Goal: Task Accomplishment & Management: Complete application form

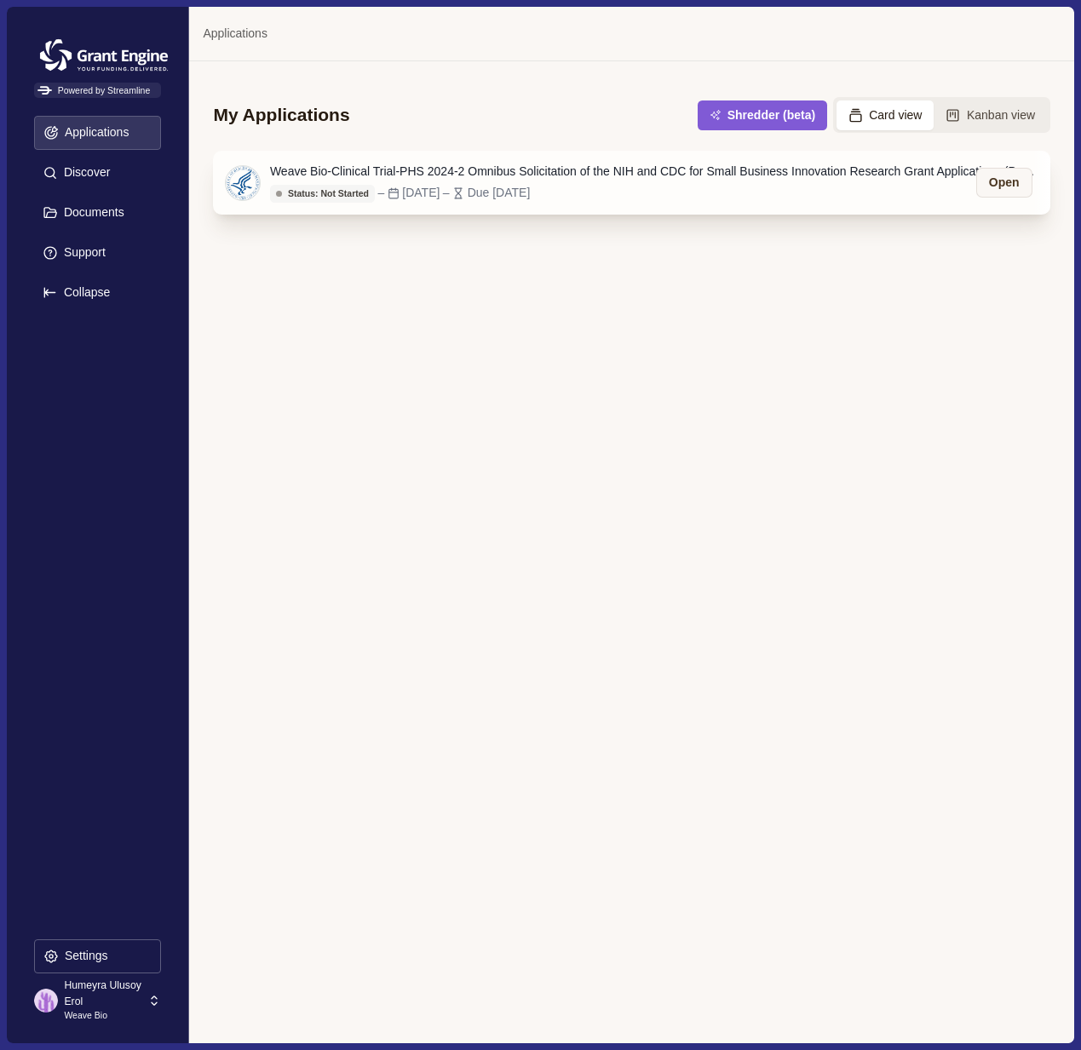
click at [523, 175] on div "Weave Bio-Clinical Trial-PHS 2024-2 Omnibus Solicitation of the NIH and CDC for…" at bounding box center [653, 172] width 767 height 18
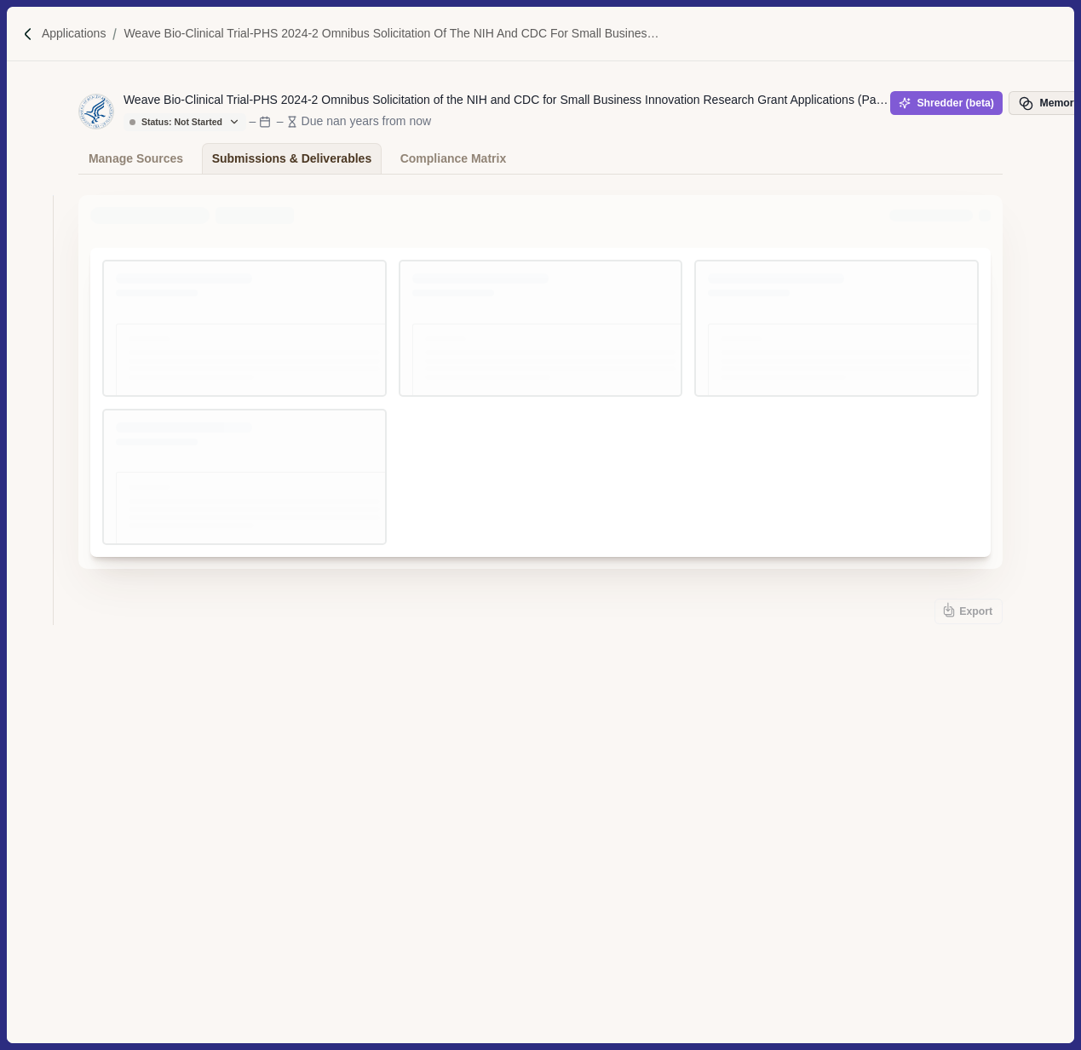
click at [1049, 103] on button "Memory" at bounding box center [1048, 103] width 80 height 24
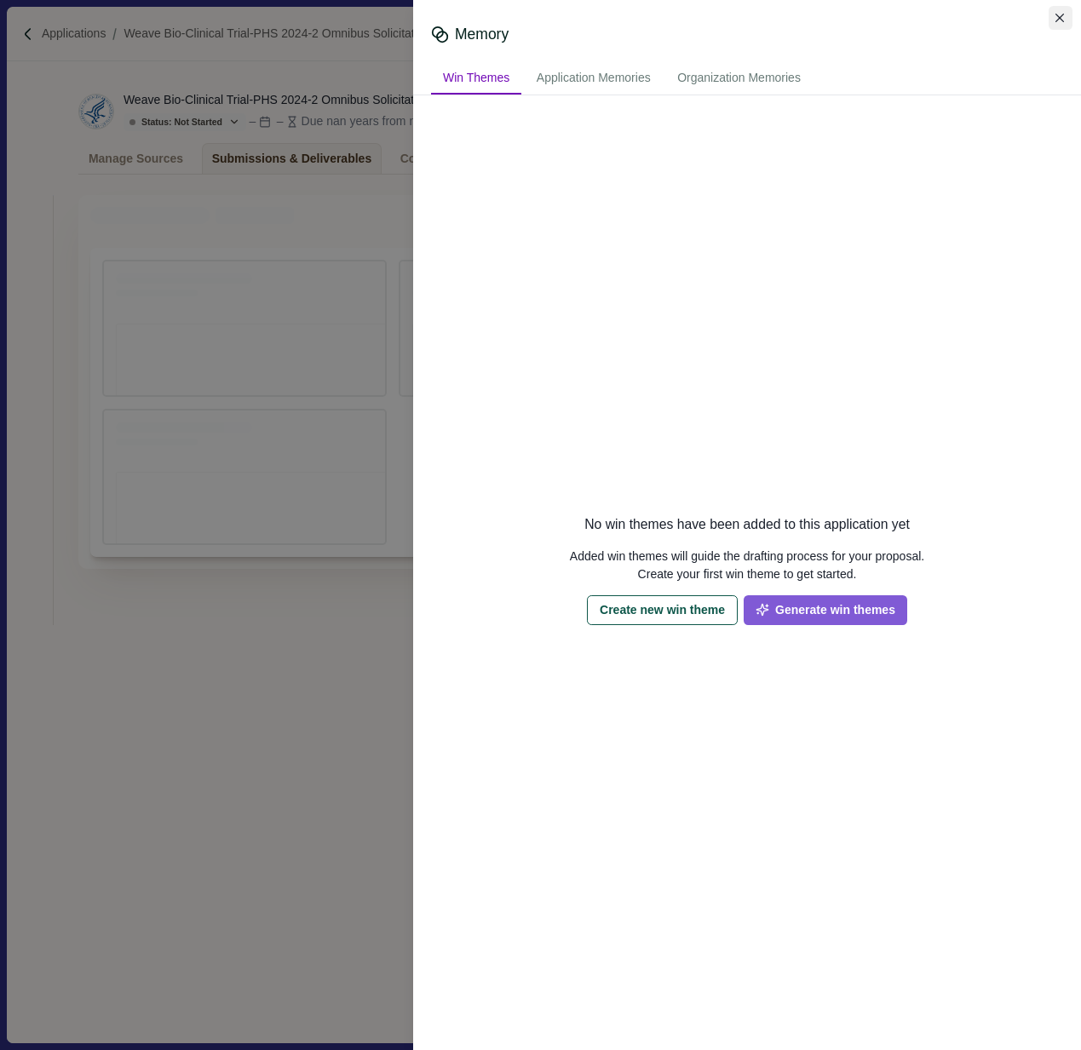
click at [1064, 22] on button "Close" at bounding box center [1060, 18] width 24 height 24
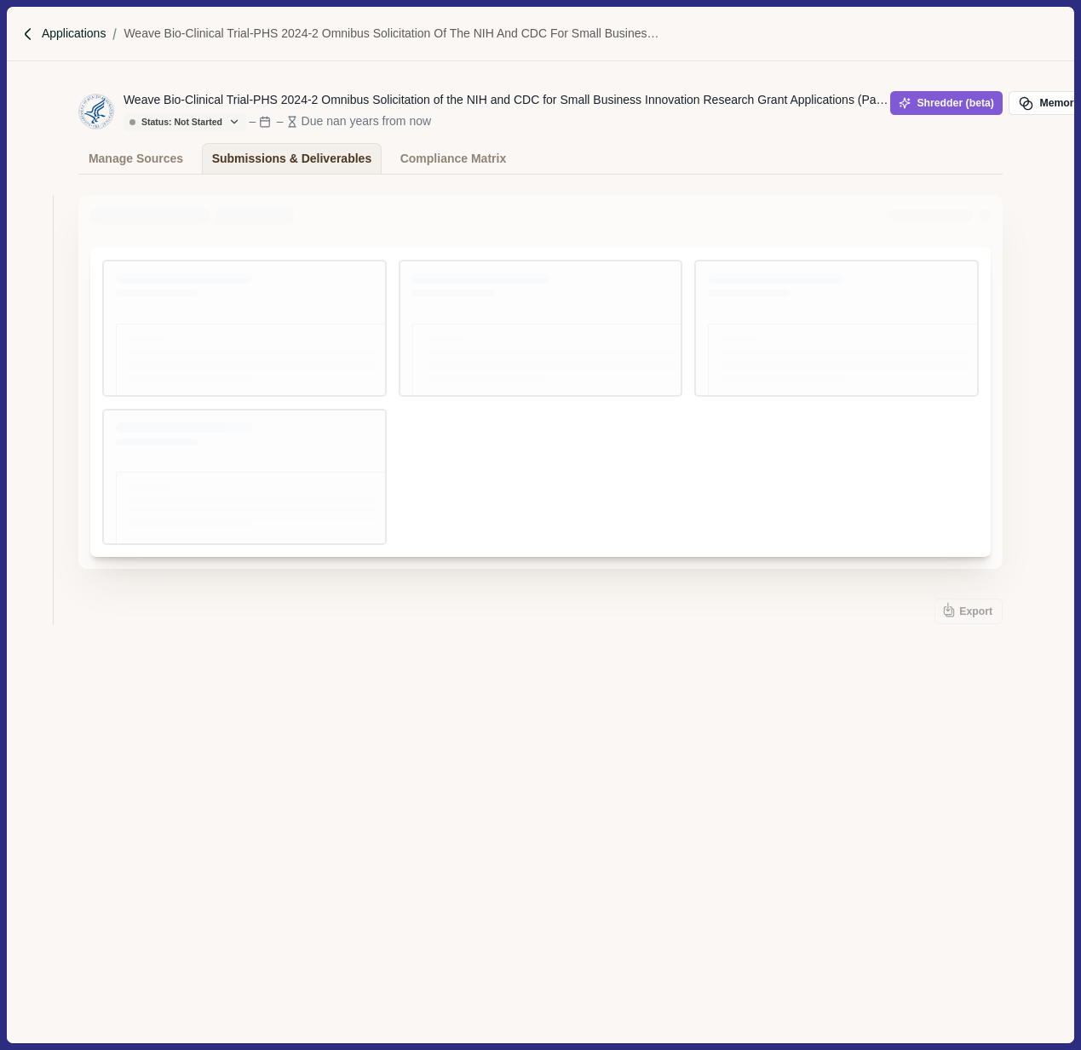
click at [65, 37] on p "Applications" at bounding box center [74, 34] width 65 height 18
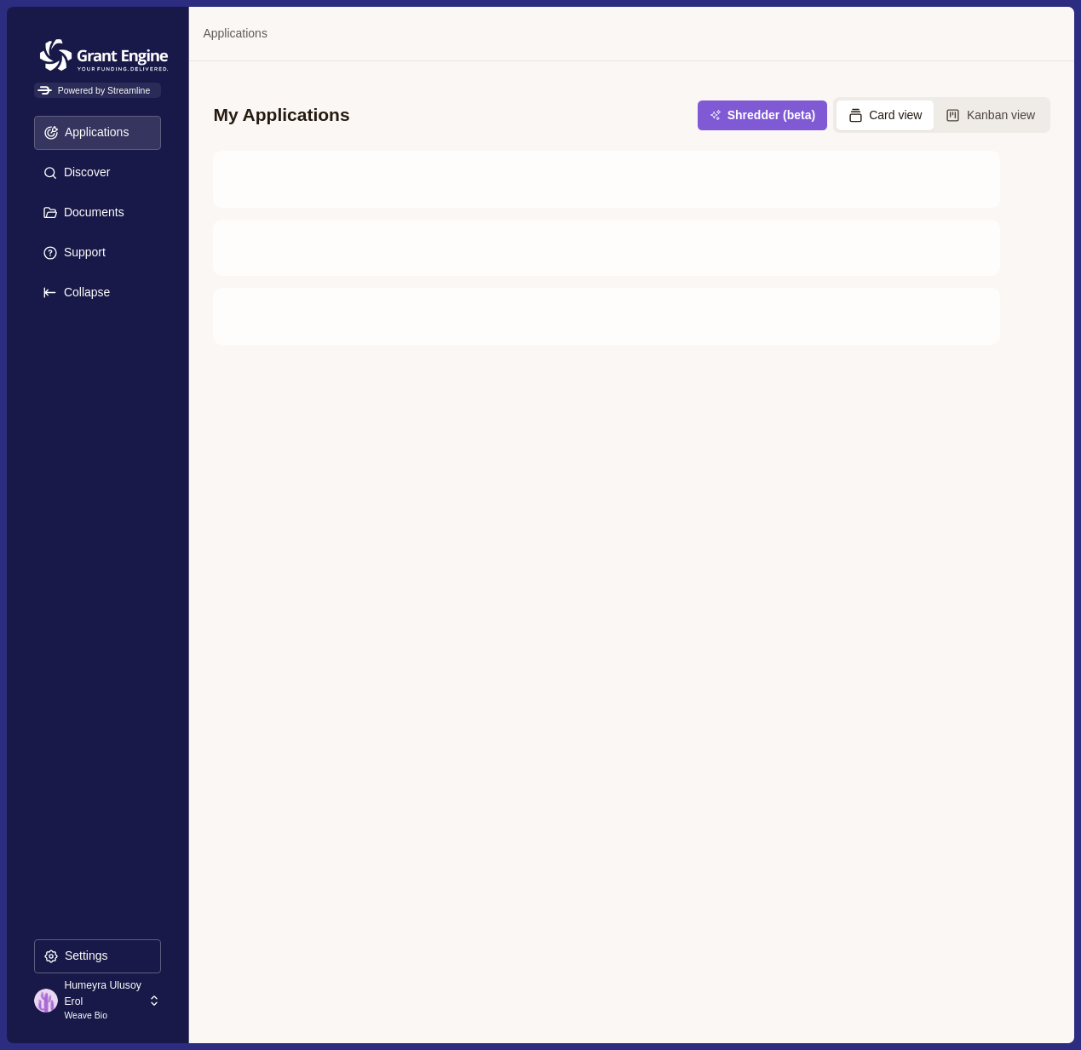
click at [94, 985] on p "Humeyra Ulusoy Erol" at bounding box center [103, 994] width 78 height 32
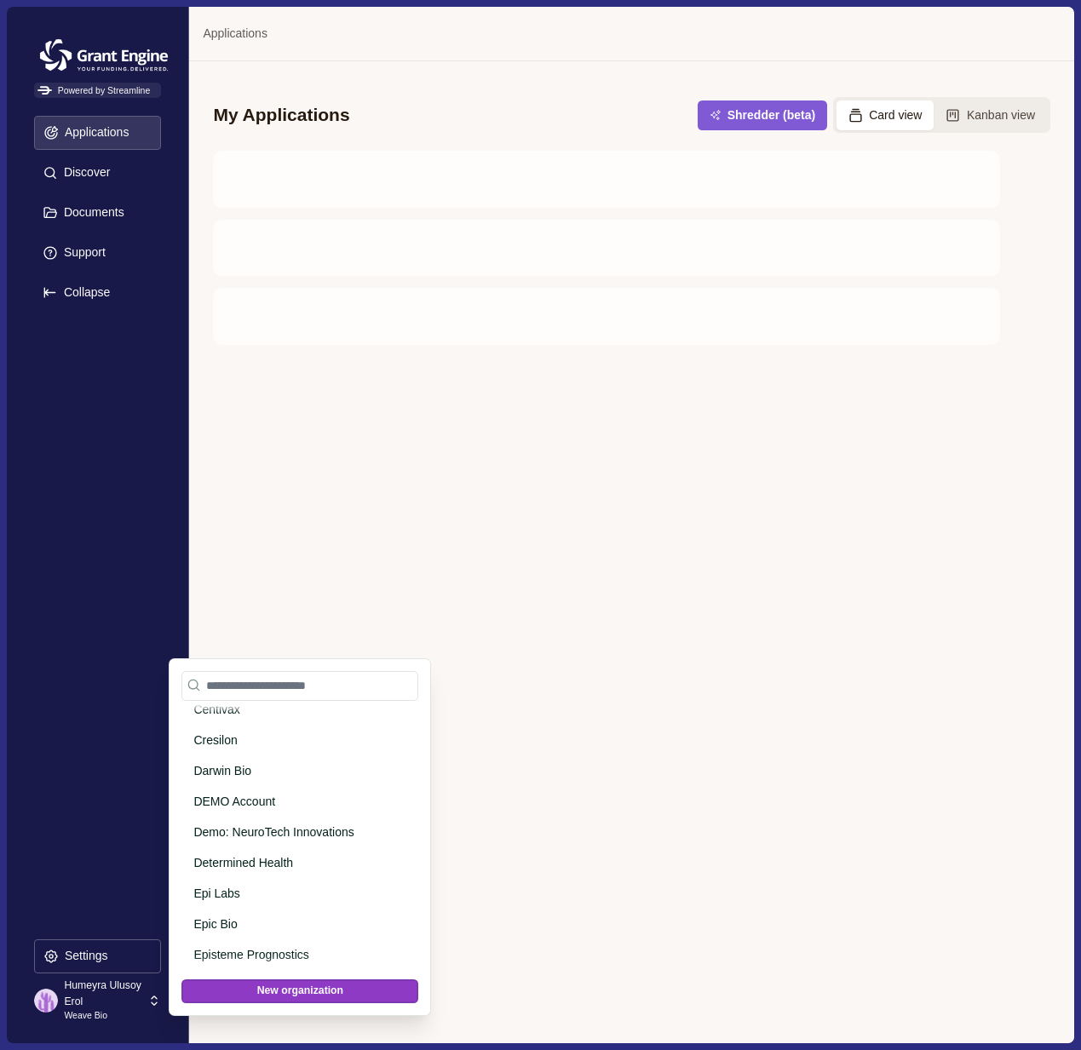
scroll to position [1259, 0]
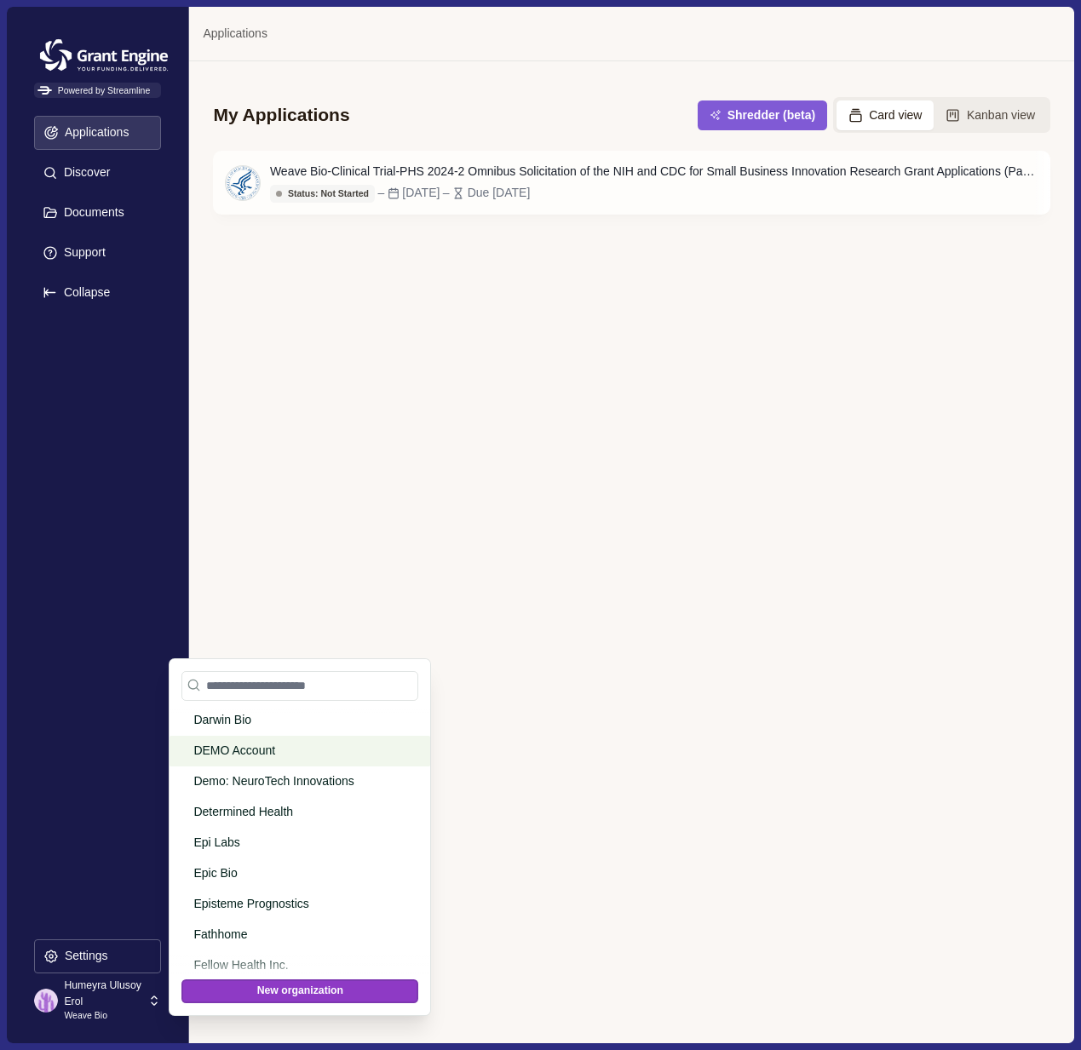
click at [263, 749] on p "DEMO Account" at bounding box center [296, 751] width 207 height 18
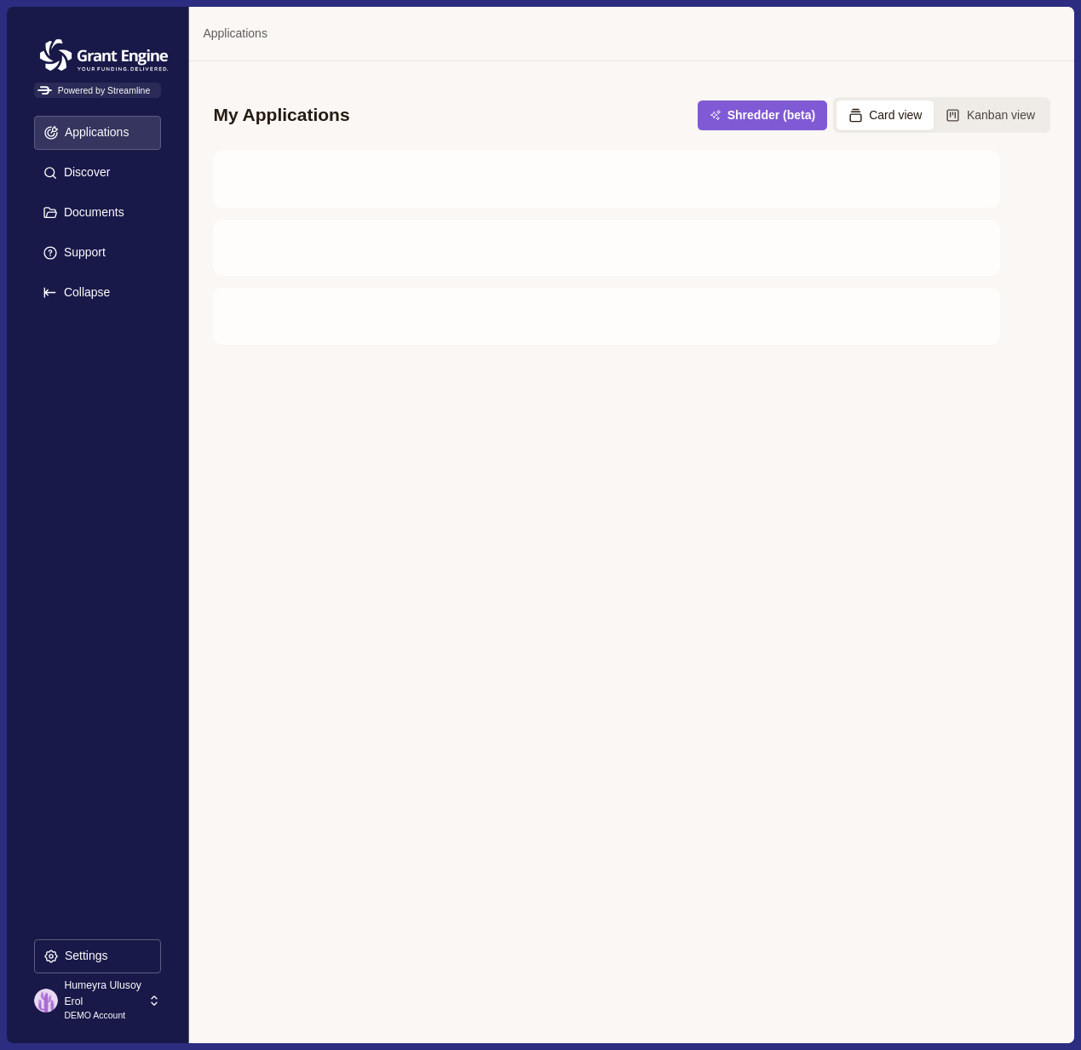
click at [90, 1009] on p "DEMO Account" at bounding box center [103, 1016] width 78 height 14
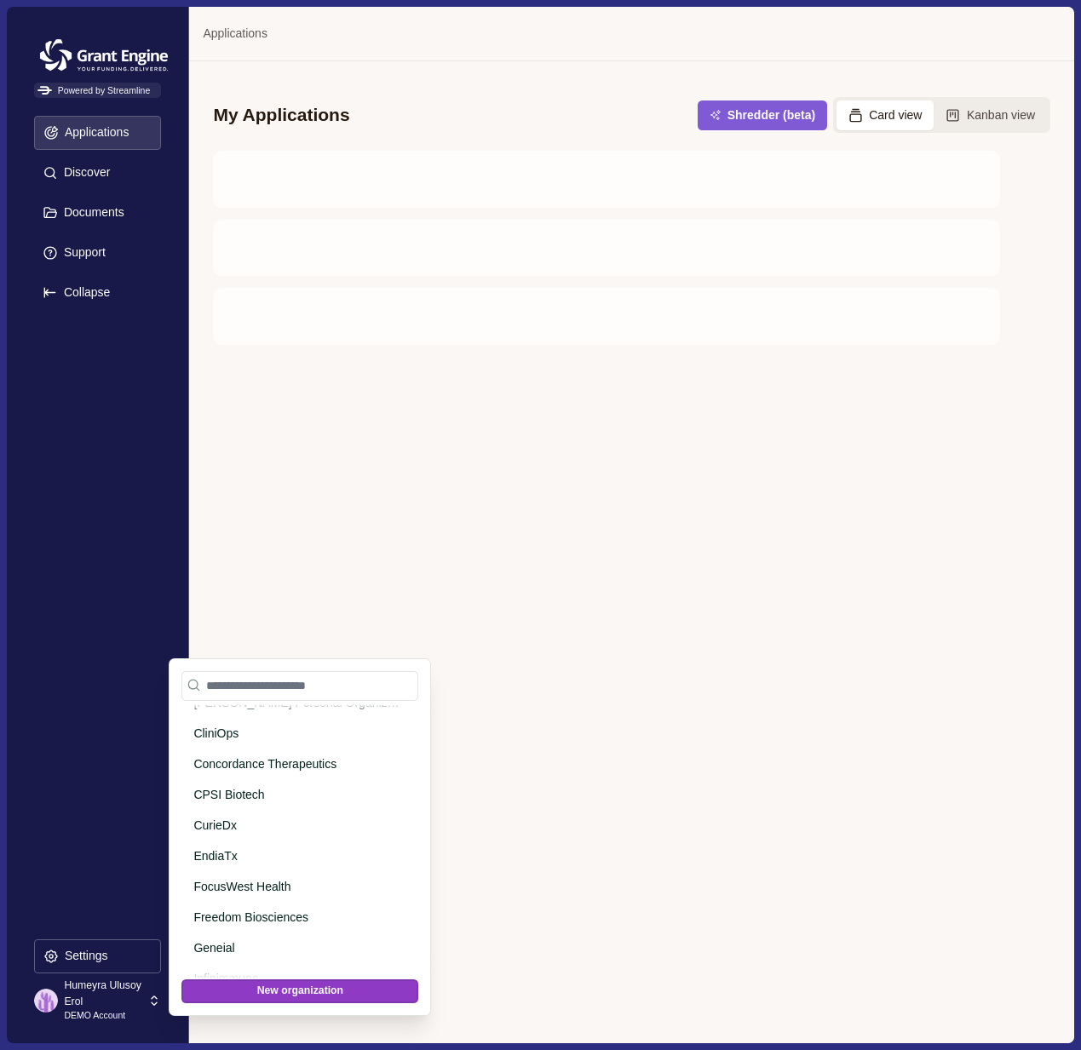
scroll to position [41, 0]
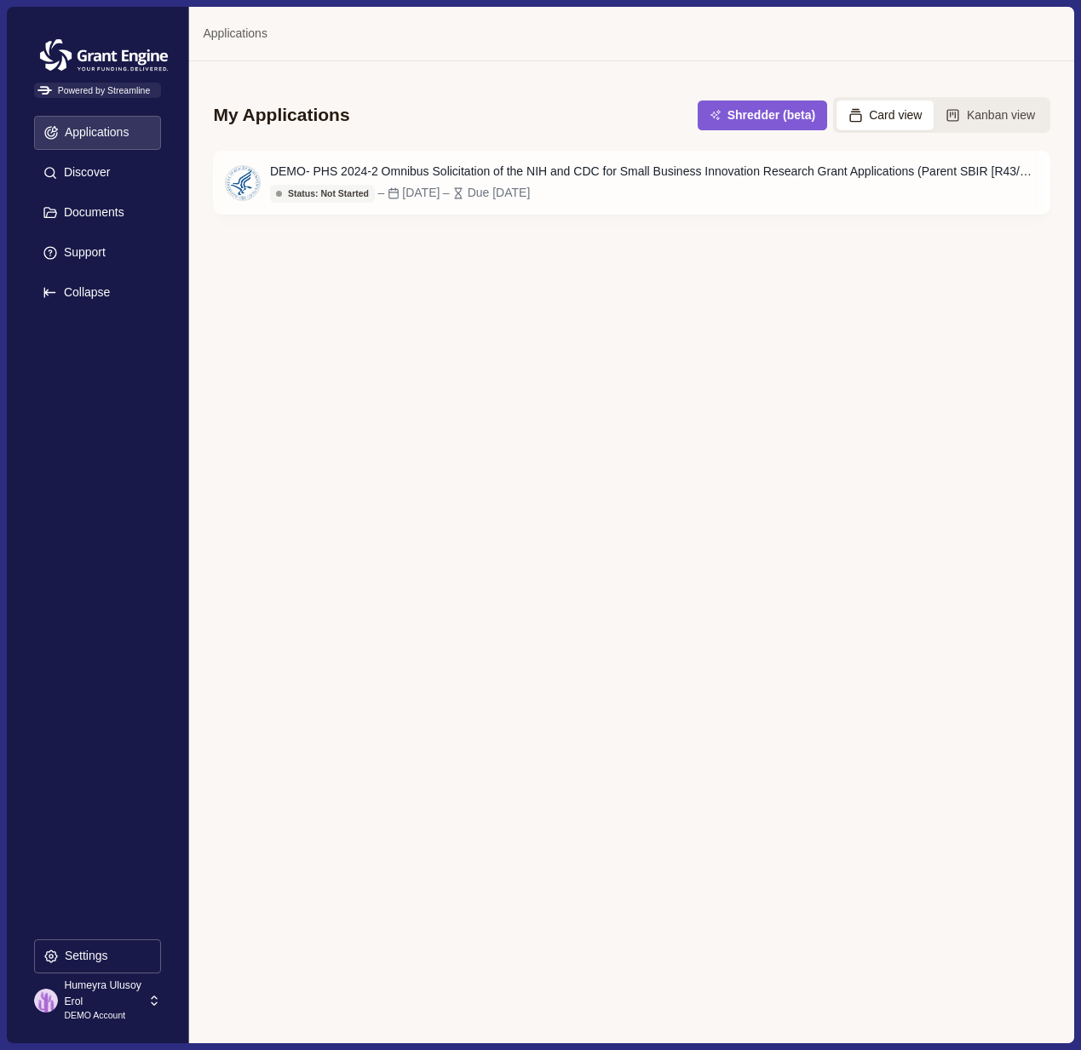
click at [653, 604] on div "My Applications Shredder (beta) Card view Kanban view DEMO- PHS 2024-2 Omnibus …" at bounding box center [631, 551] width 884 height 981
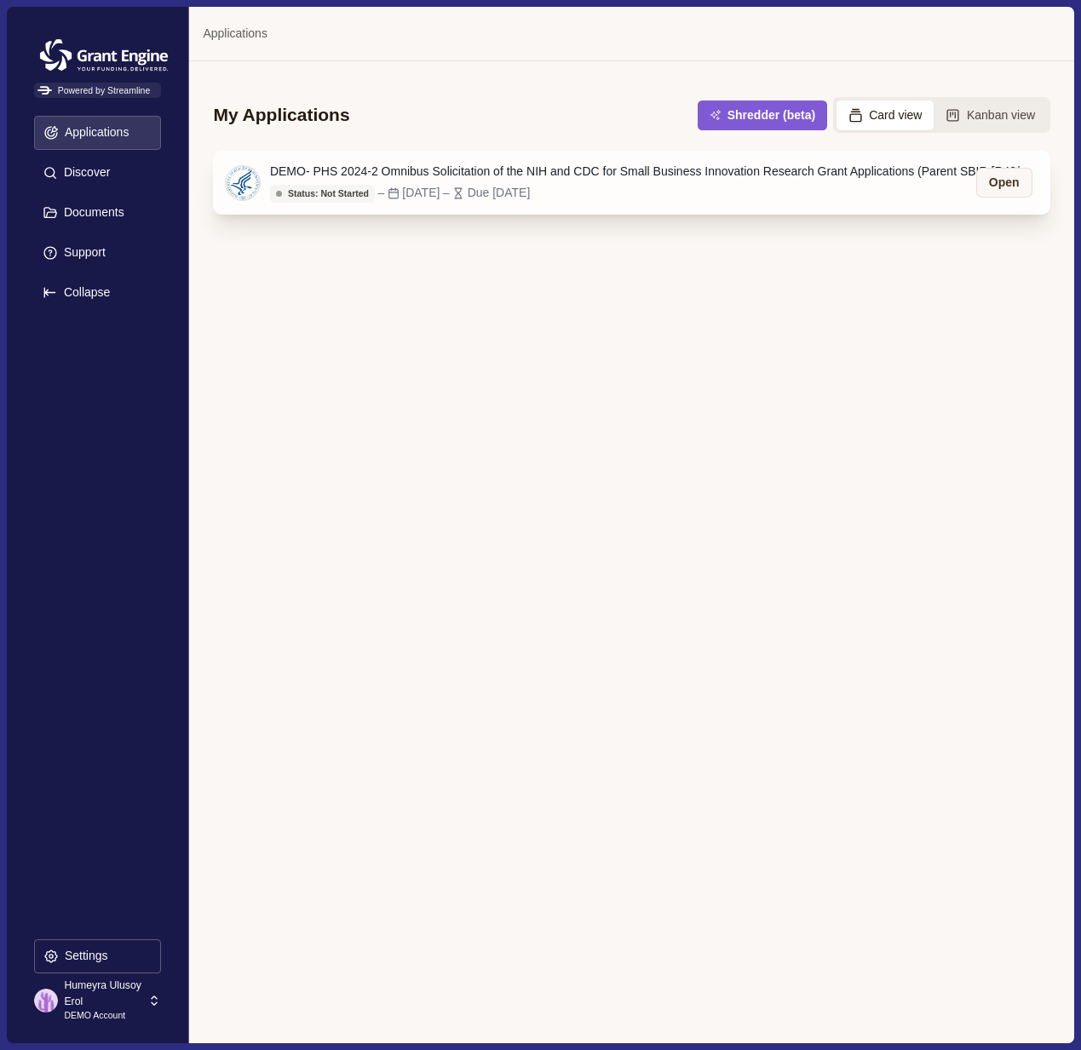
click at [648, 169] on div "DEMO- PHS 2024-2 Omnibus Solicitation of the NIH and CDC for Small Business Inn…" at bounding box center [653, 172] width 767 height 18
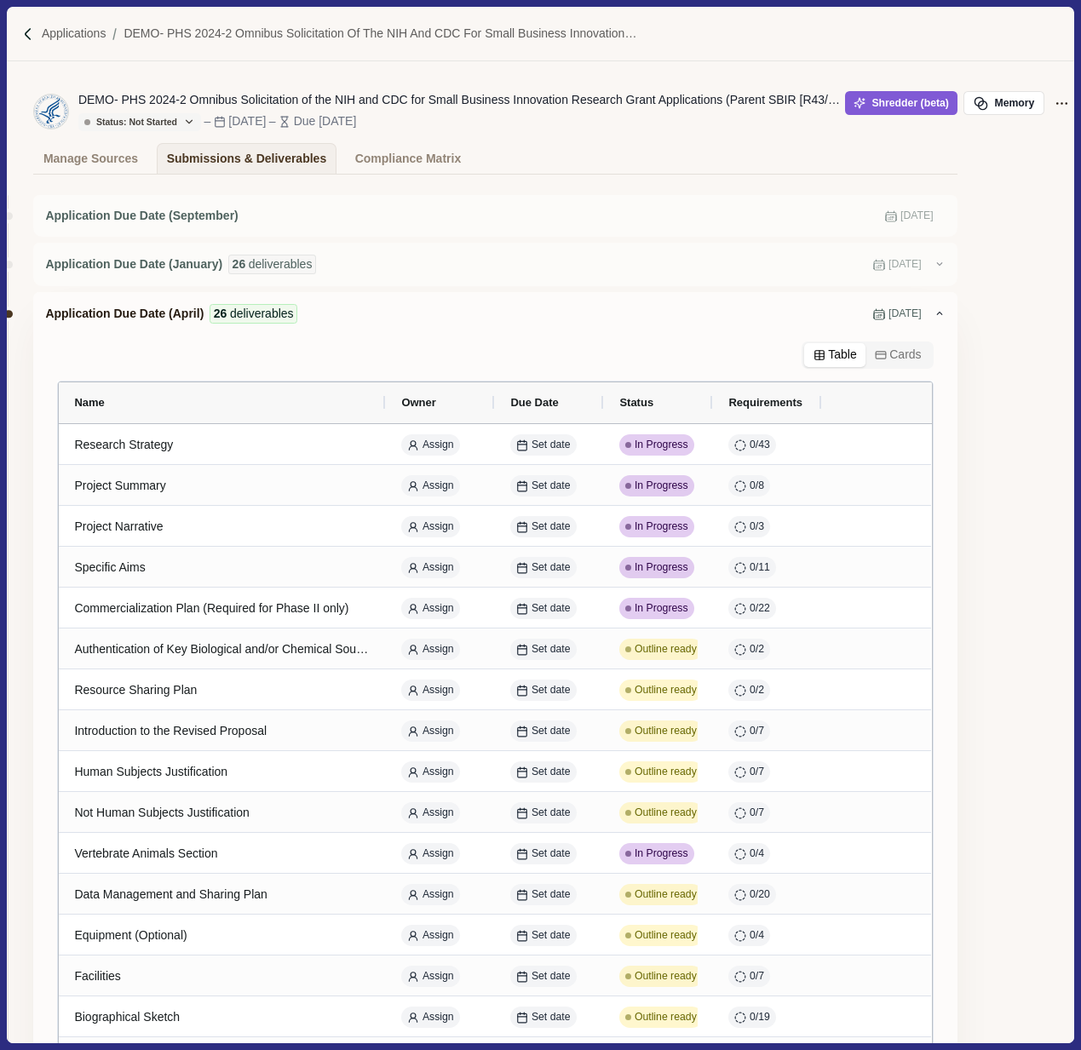
scroll to position [0, 52]
click at [1065, 109] on icon "Application Actions" at bounding box center [1061, 104] width 18 height 18
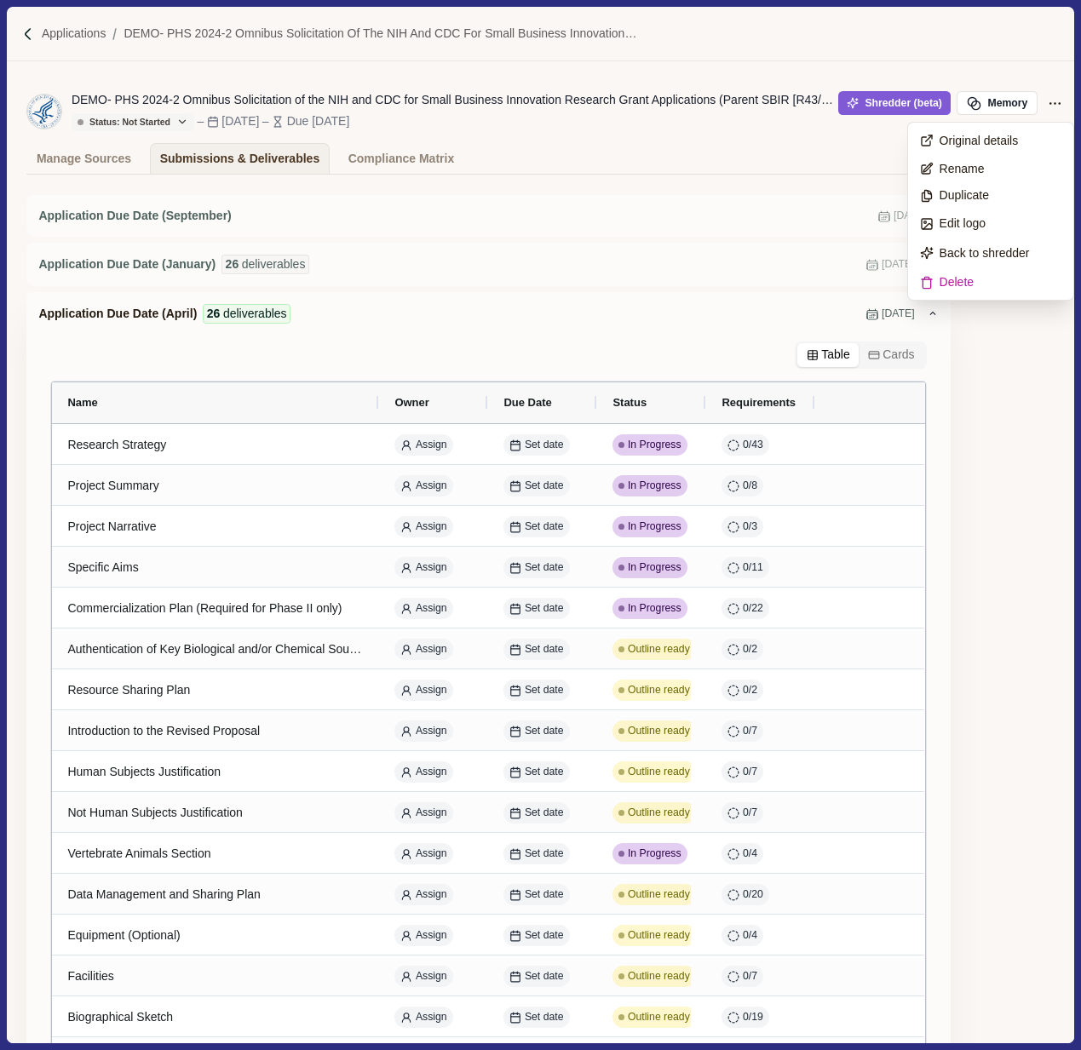
click at [743, 163] on div "Manage Sources Submissions & Deliverables Compliance Matrix" at bounding box center [487, 158] width 923 height 31
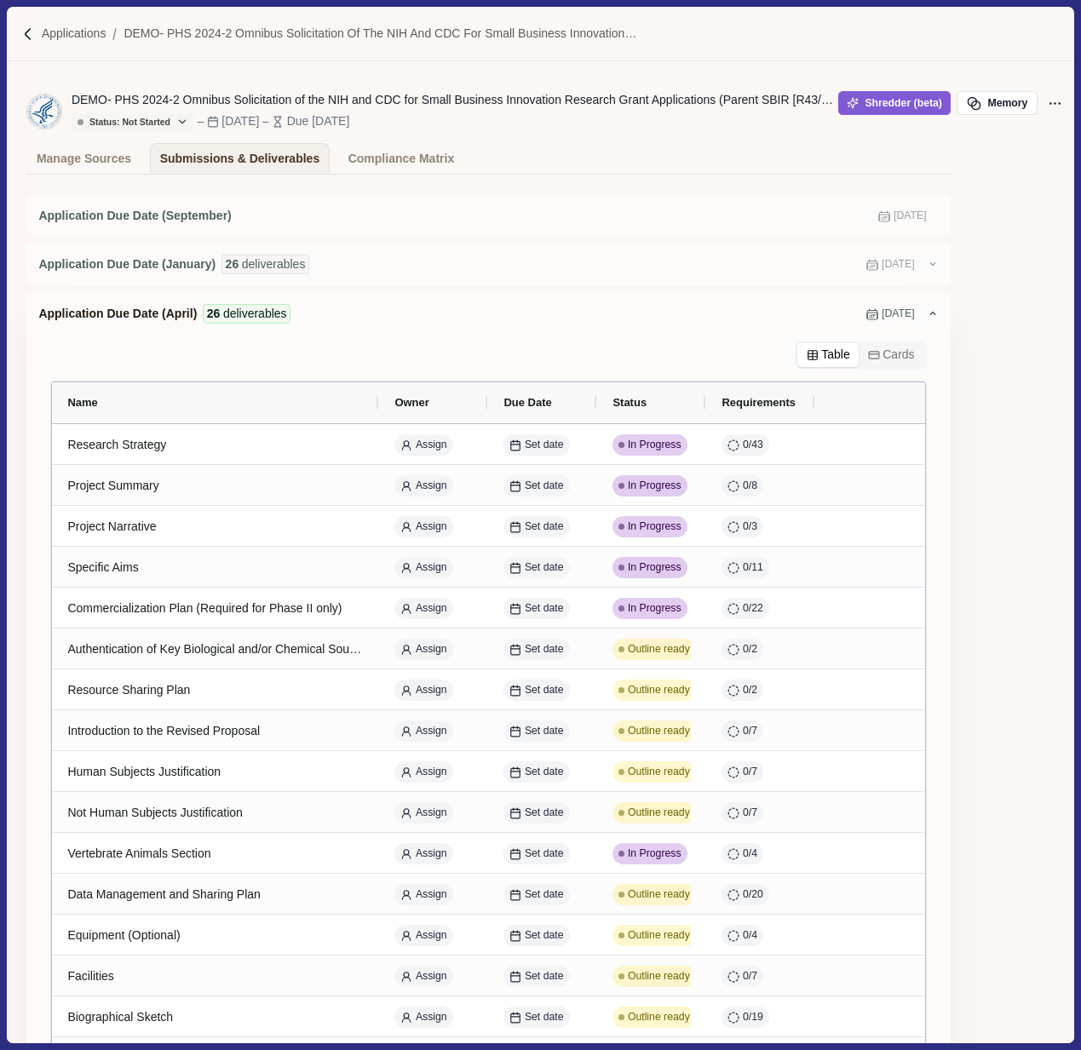
click at [62, 43] on div "Applications DEMO- PHS 2024-2 Omnibus Solicitation of the NIH and CDC for Small…" at bounding box center [540, 34] width 1066 height 55
click at [57, 42] on p "Applications" at bounding box center [74, 34] width 65 height 18
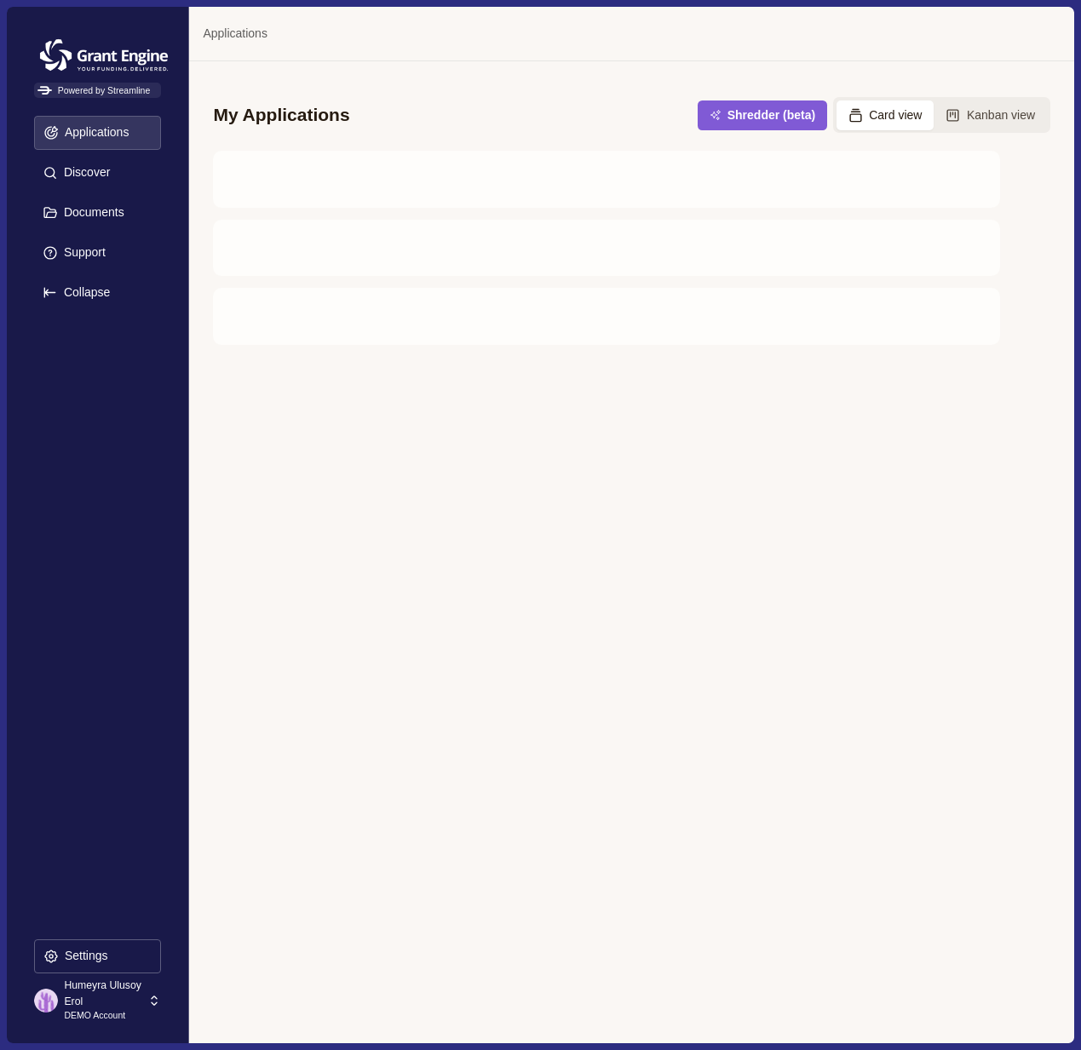
click at [88, 1031] on div "Streamline Climate Powered by Streamline Applications Discover Documents Suppor…" at bounding box center [98, 525] width 182 height 1036
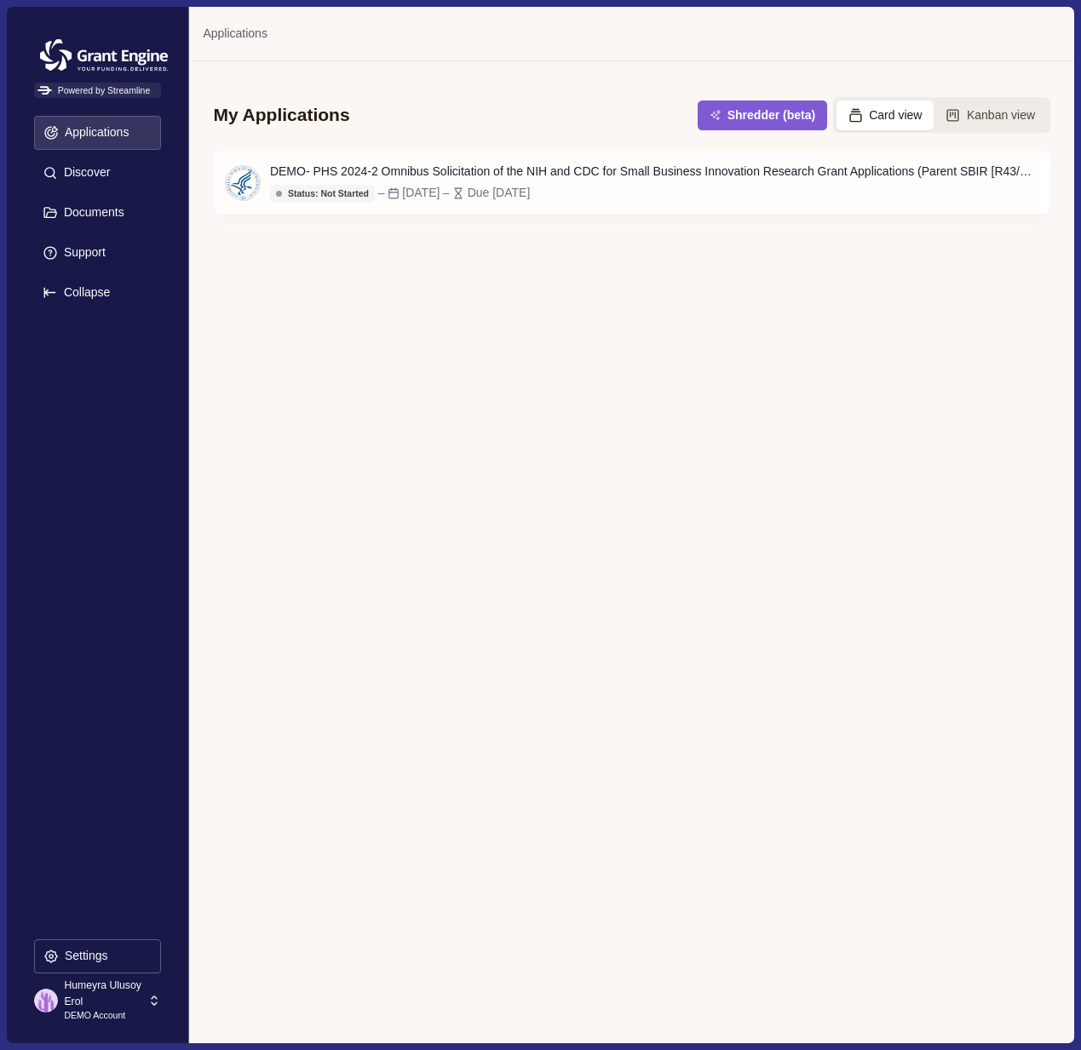
click at [88, 1003] on p "Humeyra Ulusoy Erol" at bounding box center [103, 994] width 78 height 32
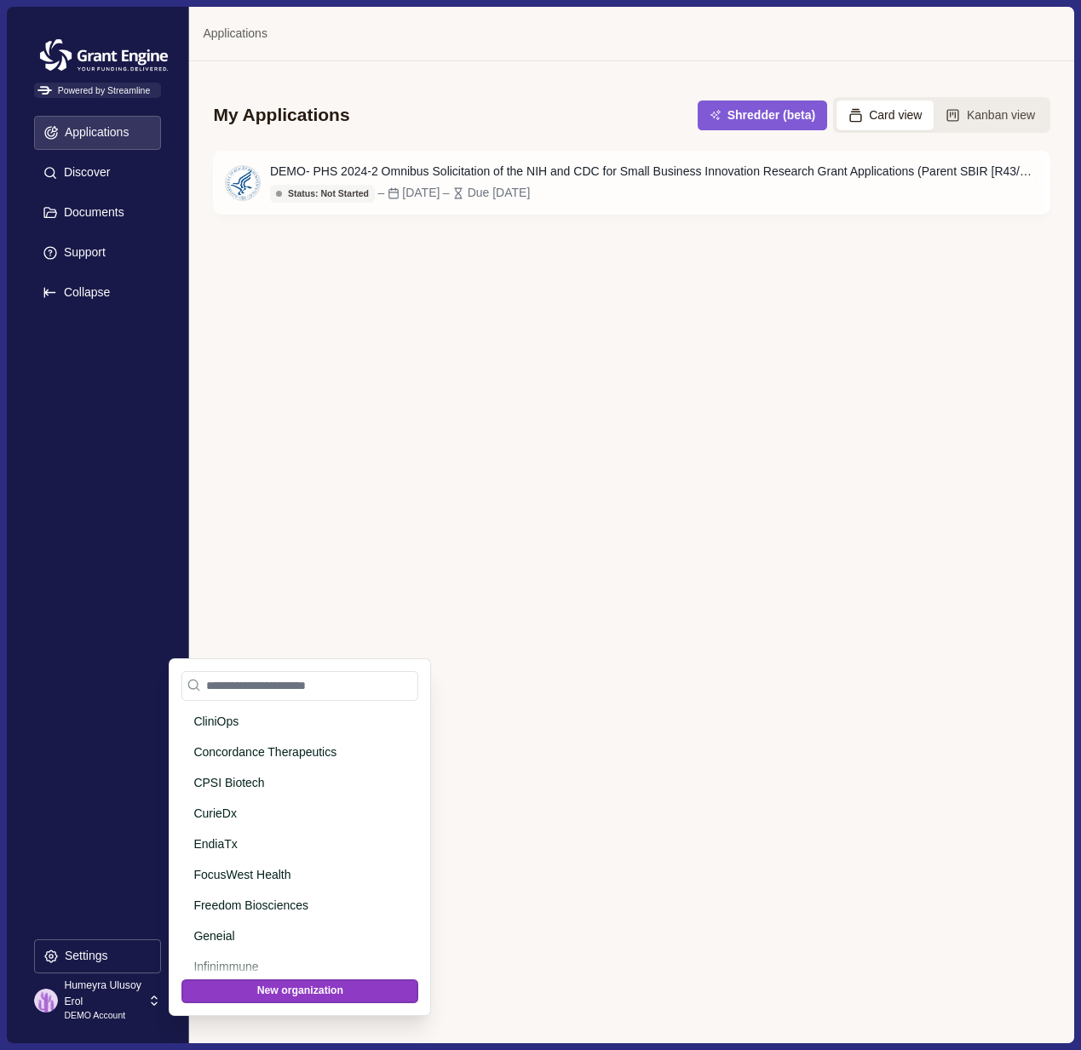
scroll to position [69, 0]
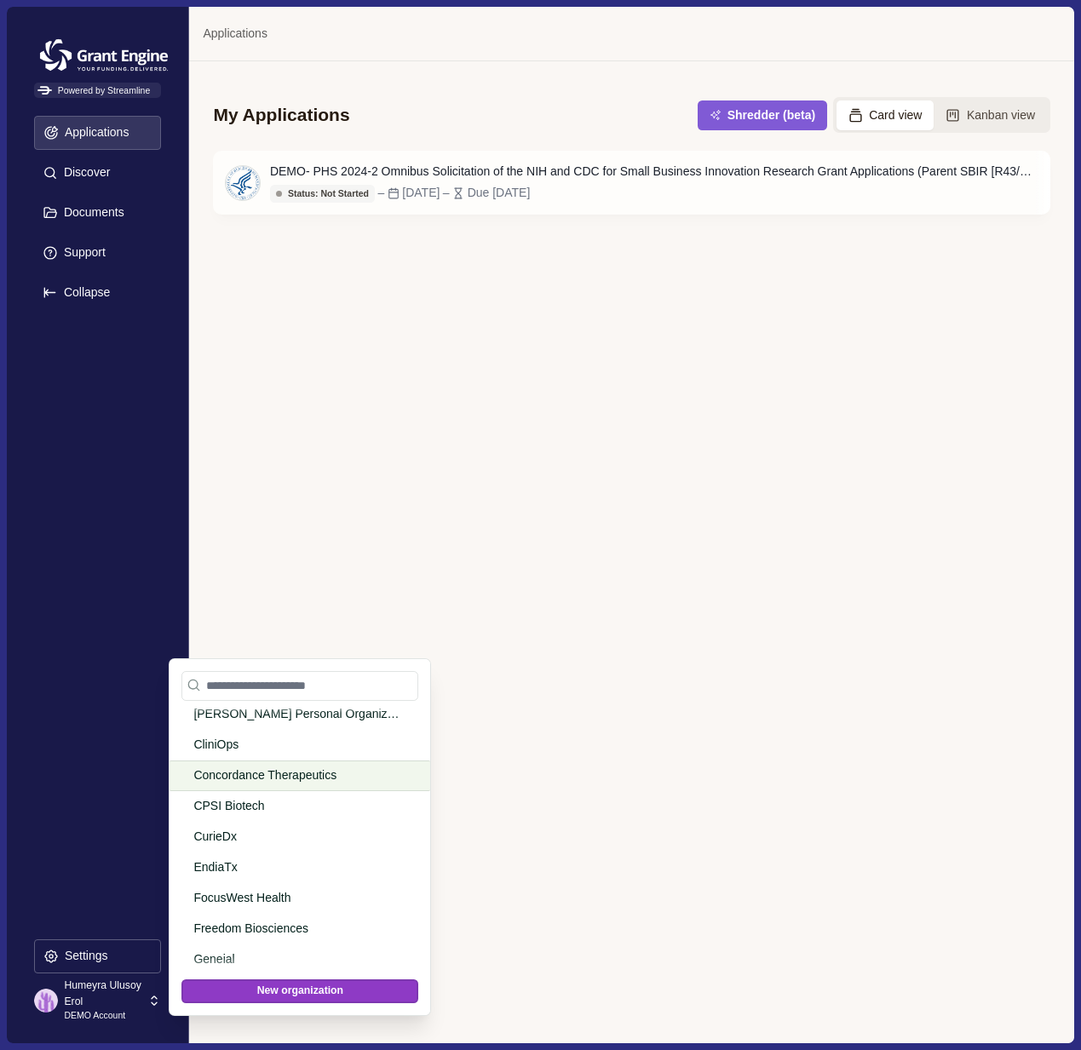
click at [259, 779] on p "Concordance Therapeutics" at bounding box center [296, 776] width 207 height 18
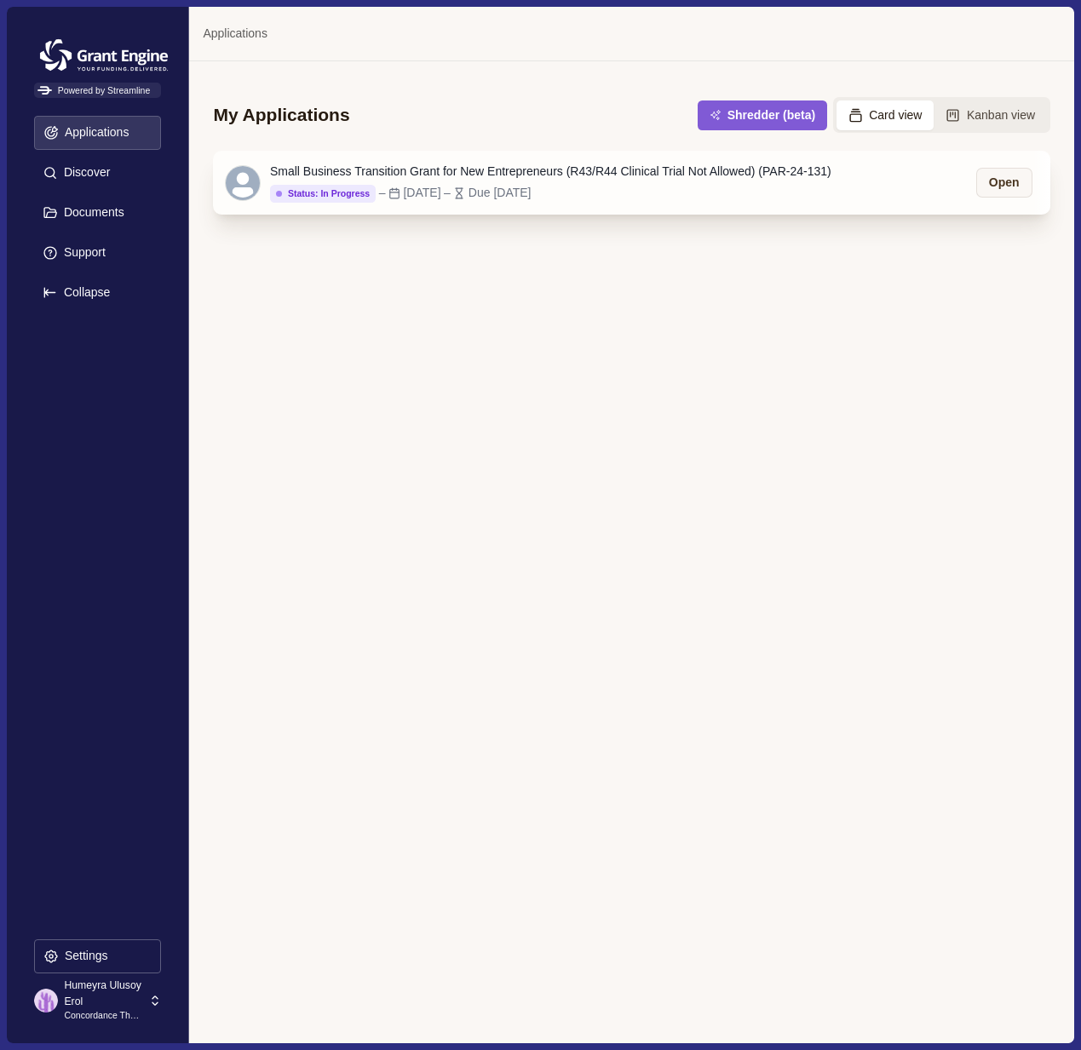
click at [560, 180] on div "Small Business Transition Grant for New Entrepreneurs (R43/R44 Clinical Trial N…" at bounding box center [550, 172] width 561 height 18
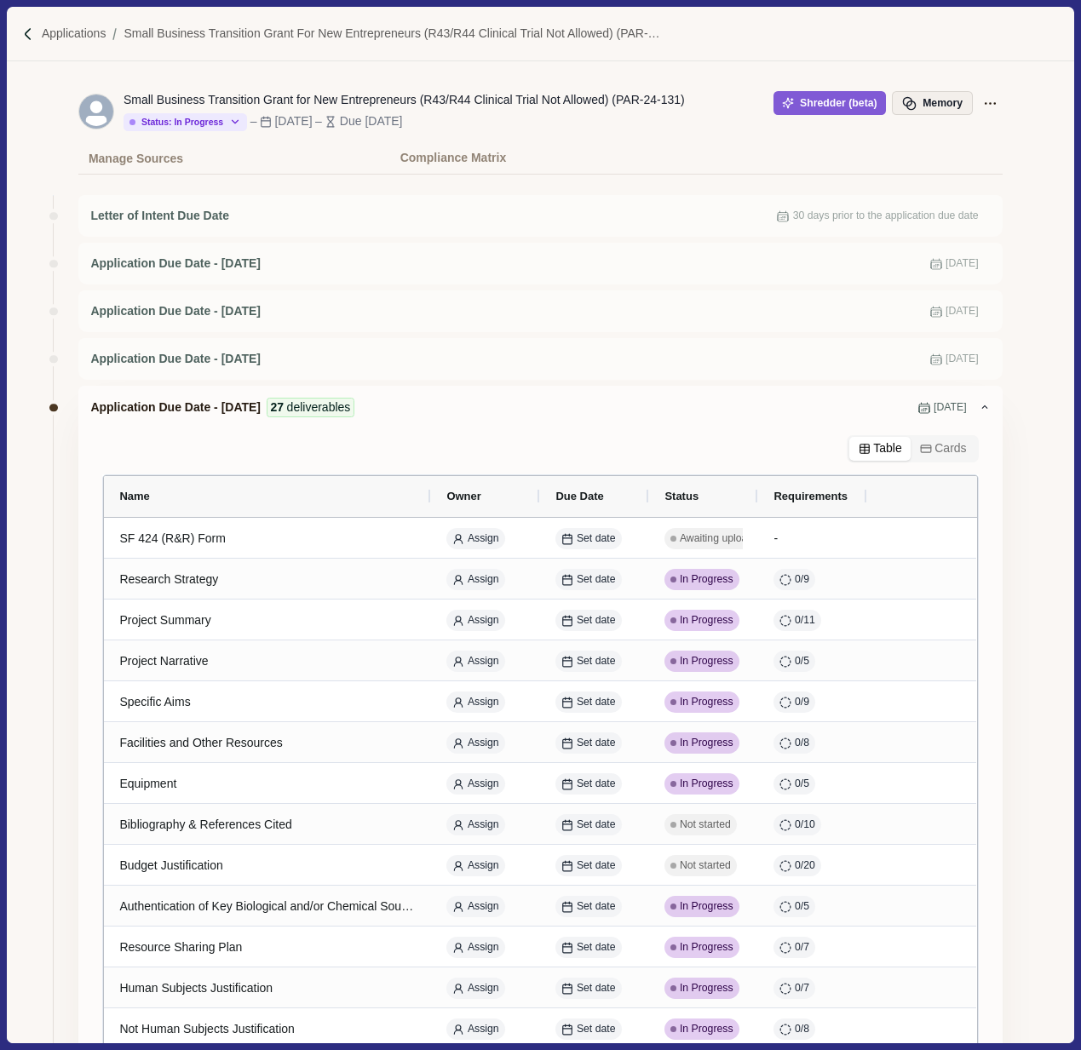
click at [945, 112] on button "Memory" at bounding box center [932, 103] width 80 height 24
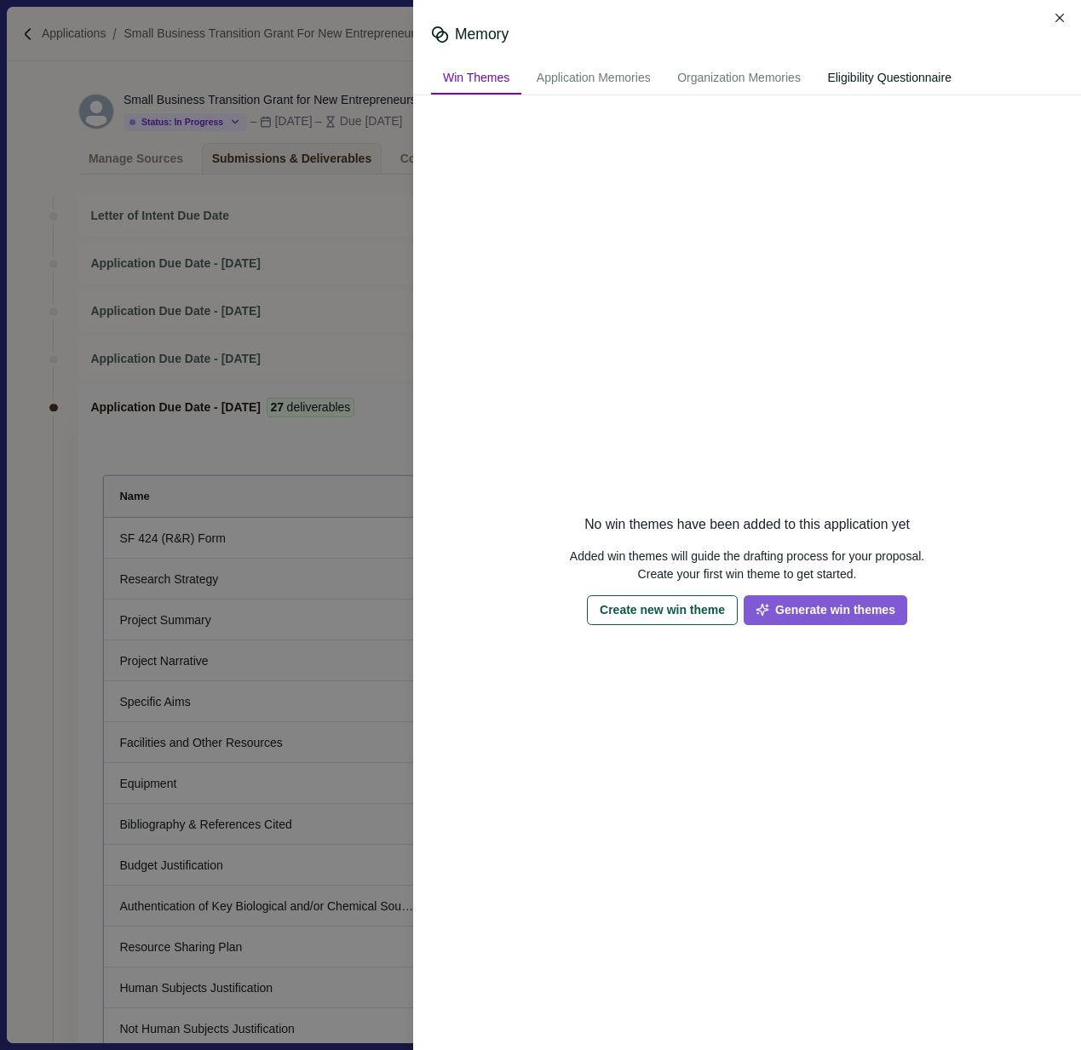
click at [929, 78] on div "Eligibility Questionnaire" at bounding box center [889, 79] width 148 height 32
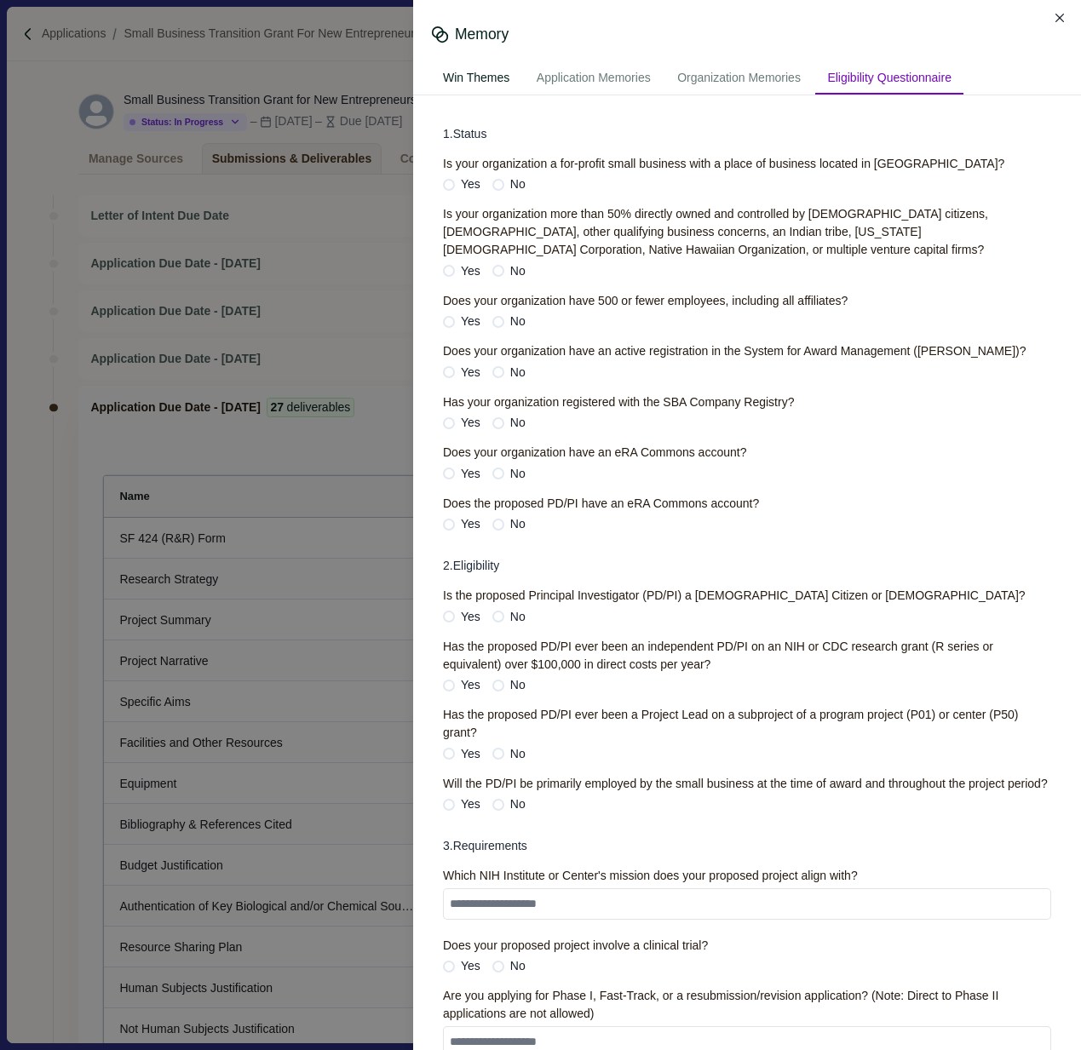
click at [494, 88] on div "Win Themes" at bounding box center [476, 79] width 90 height 32
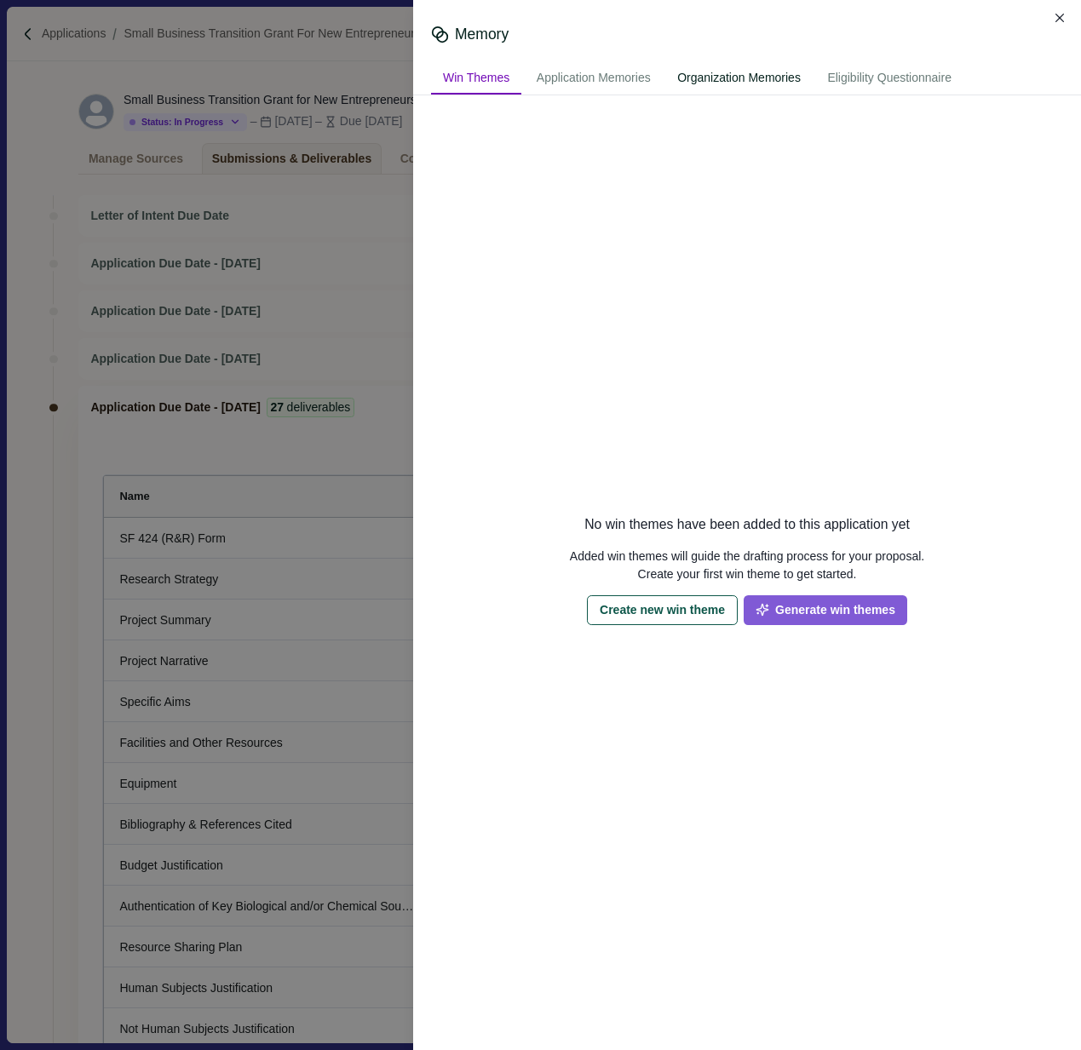
click at [753, 76] on div "Organization Memories" at bounding box center [738, 79] width 147 height 32
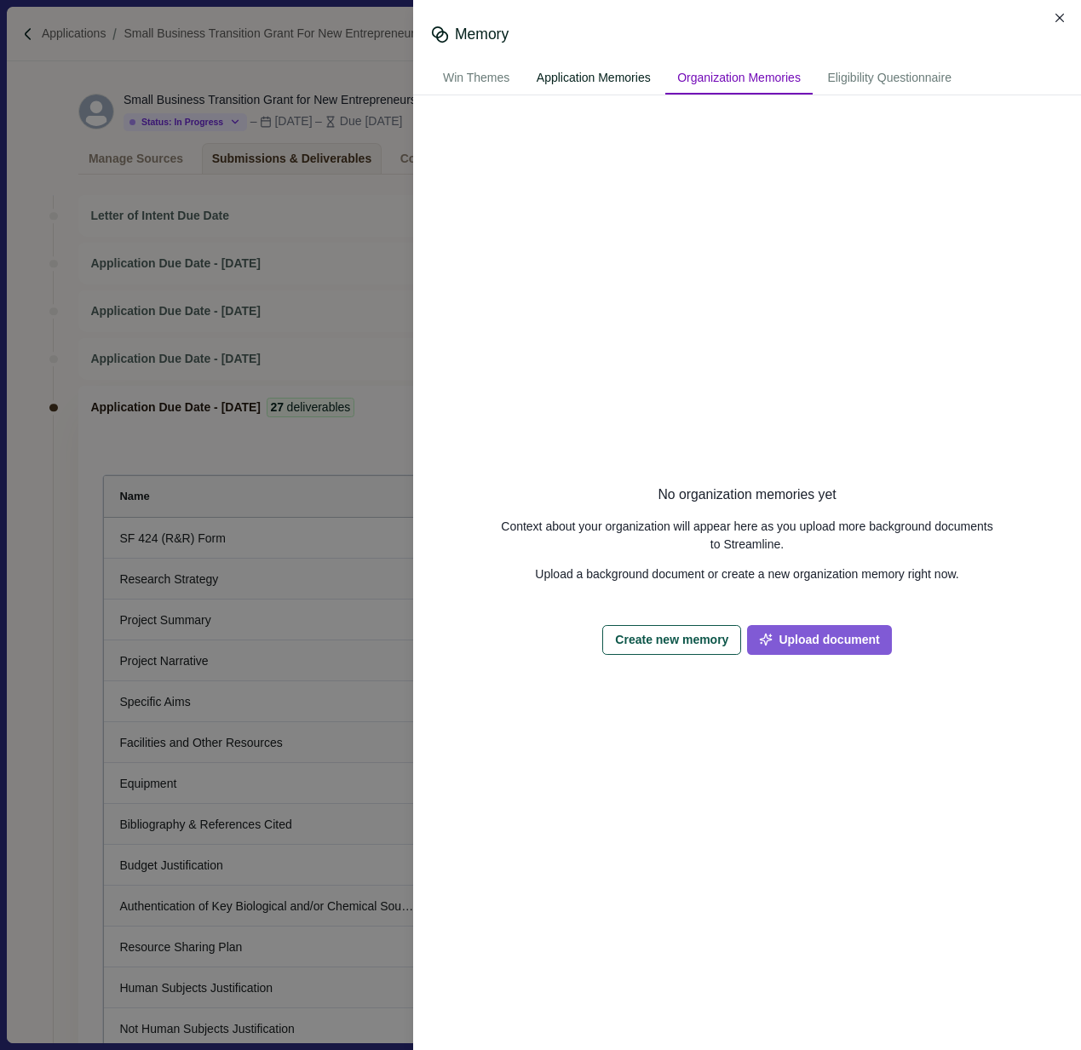
click at [600, 77] on div "Application Memories" at bounding box center [594, 79] width 138 height 32
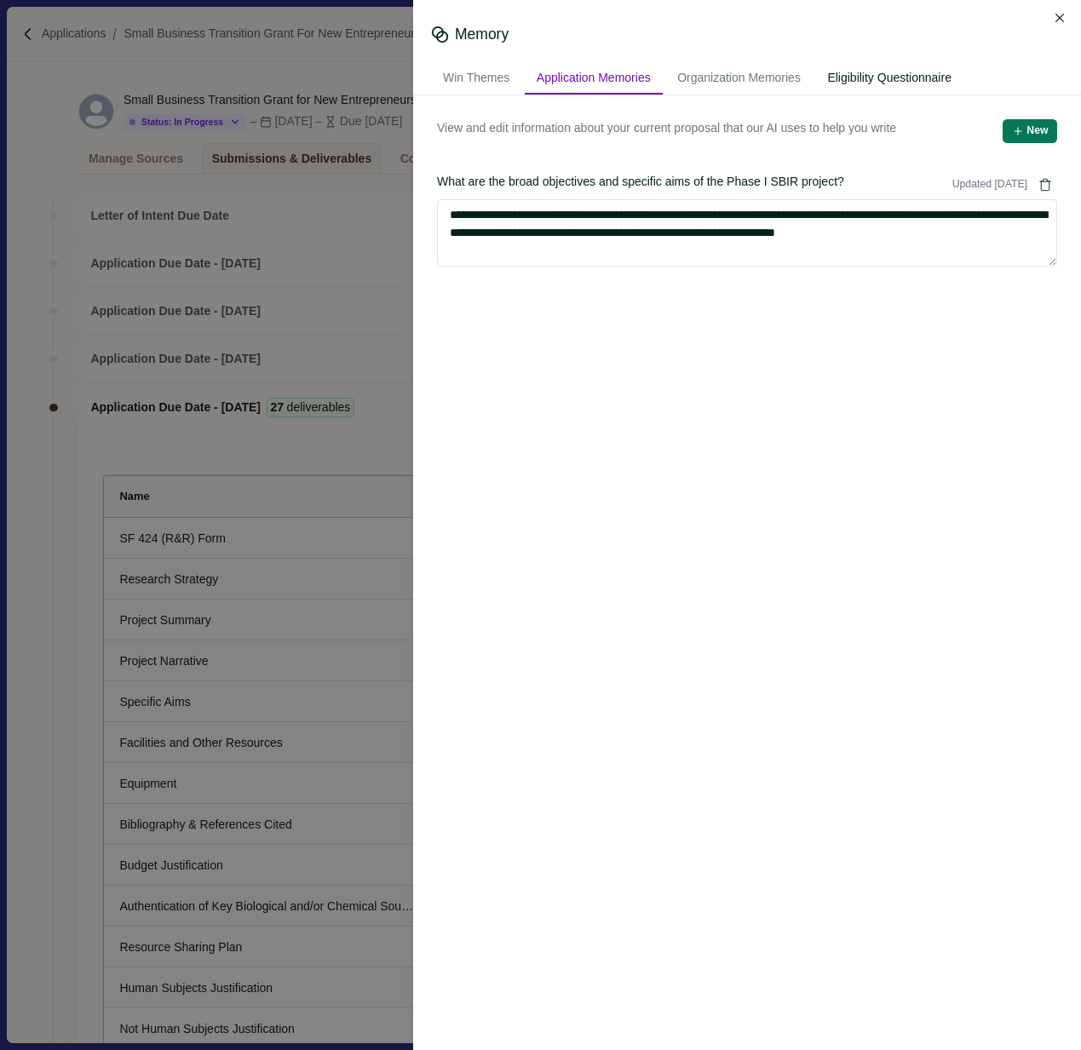
click at [922, 75] on div "Eligibility Questionnaire" at bounding box center [889, 79] width 148 height 32
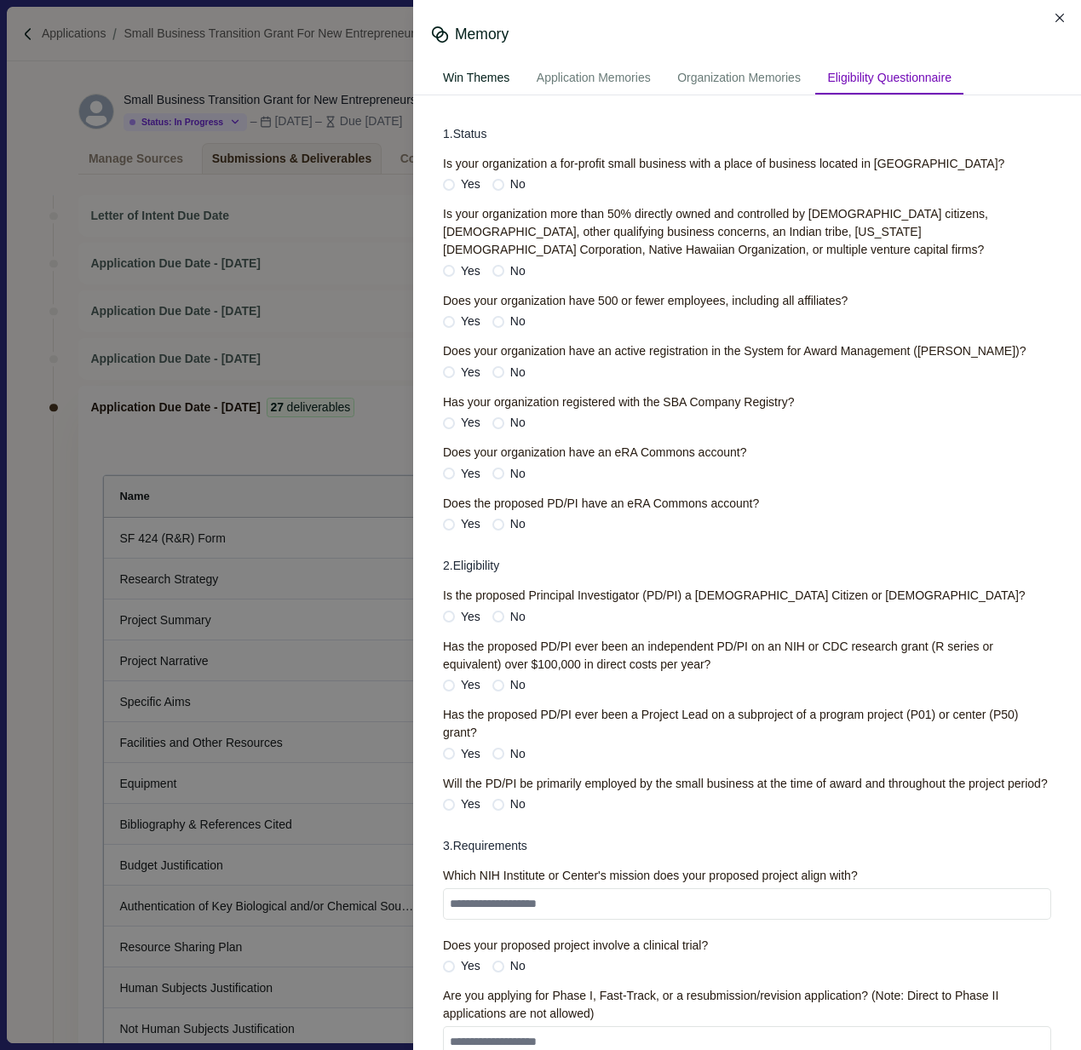
click at [490, 73] on div "Win Themes" at bounding box center [476, 79] width 90 height 32
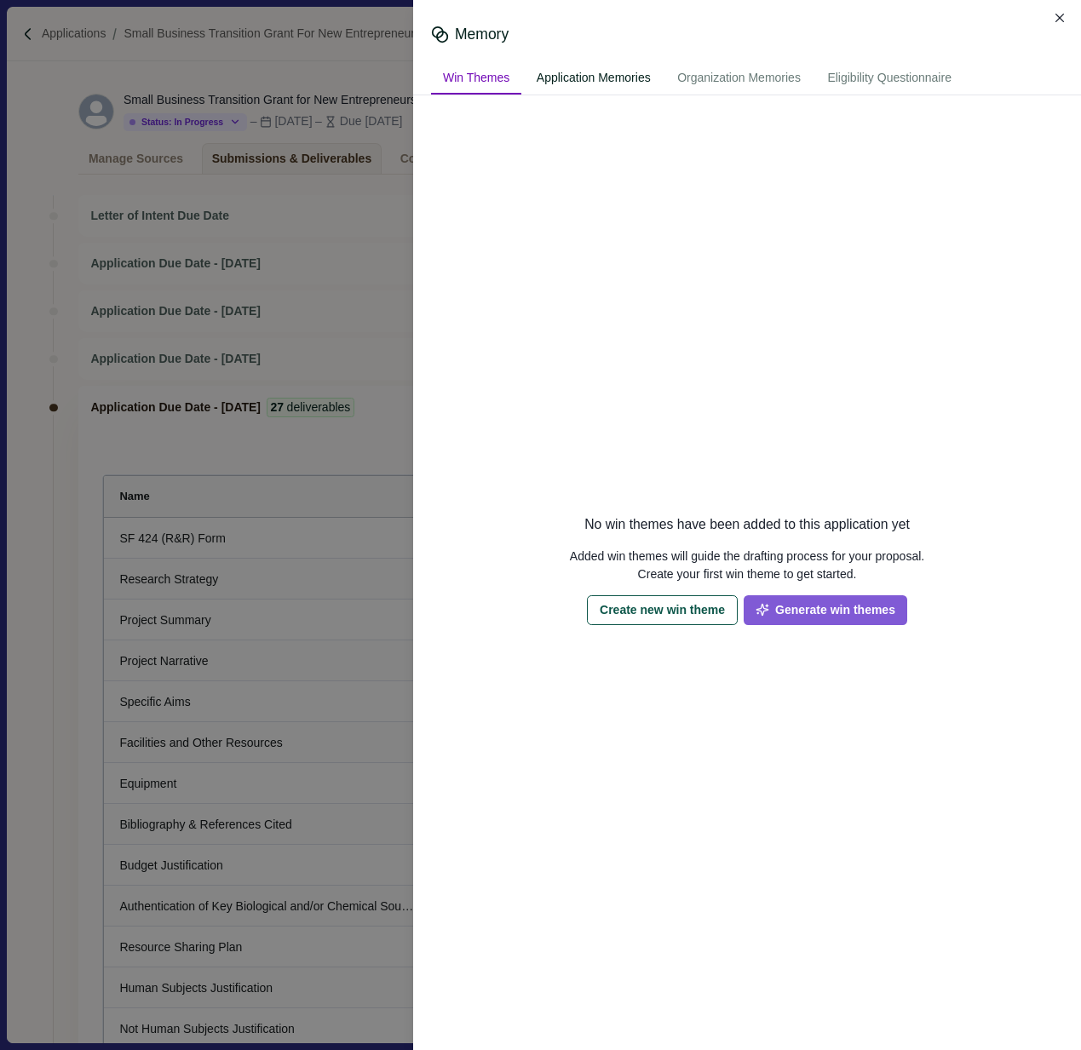
click at [584, 73] on div "Application Memories" at bounding box center [594, 79] width 138 height 32
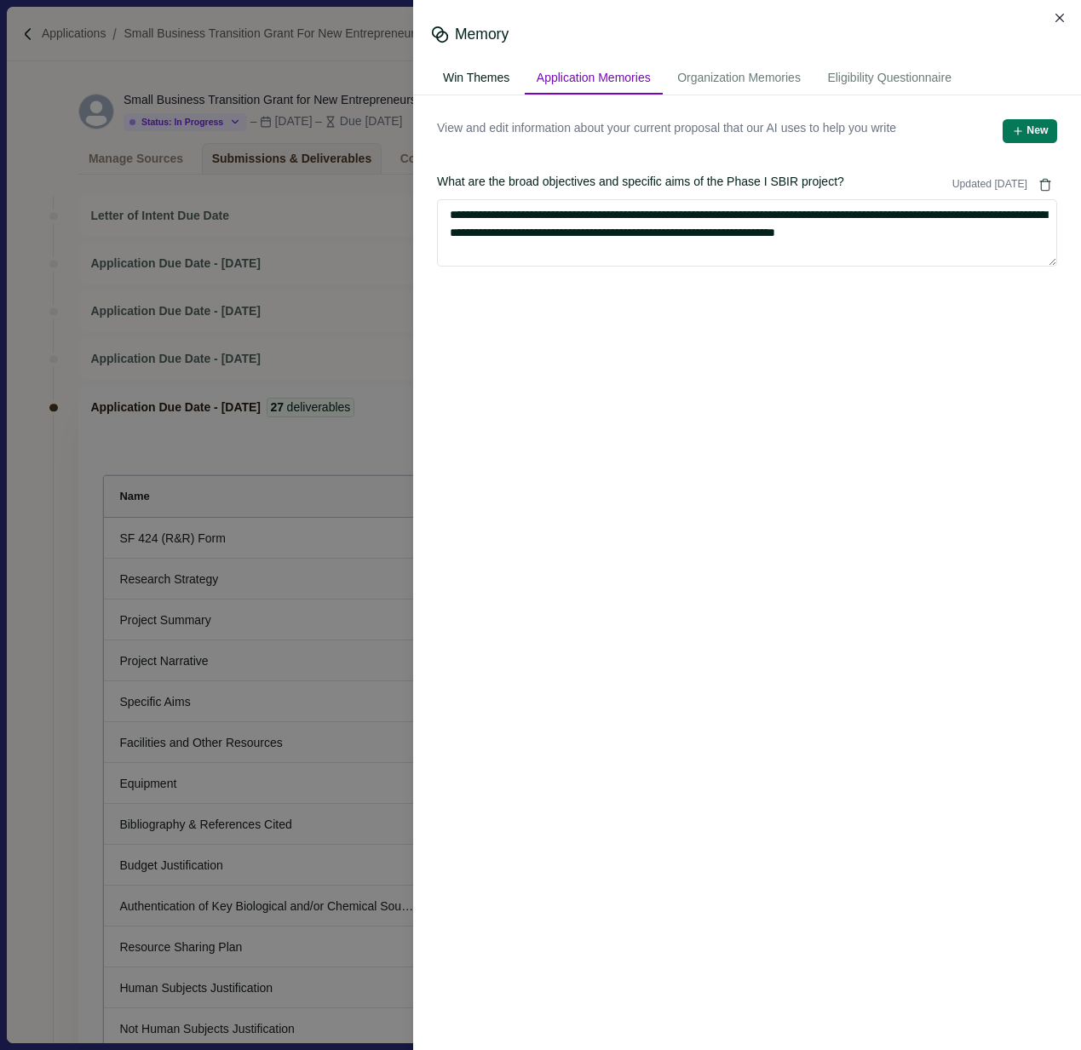
click at [493, 74] on div "Win Themes" at bounding box center [476, 79] width 90 height 32
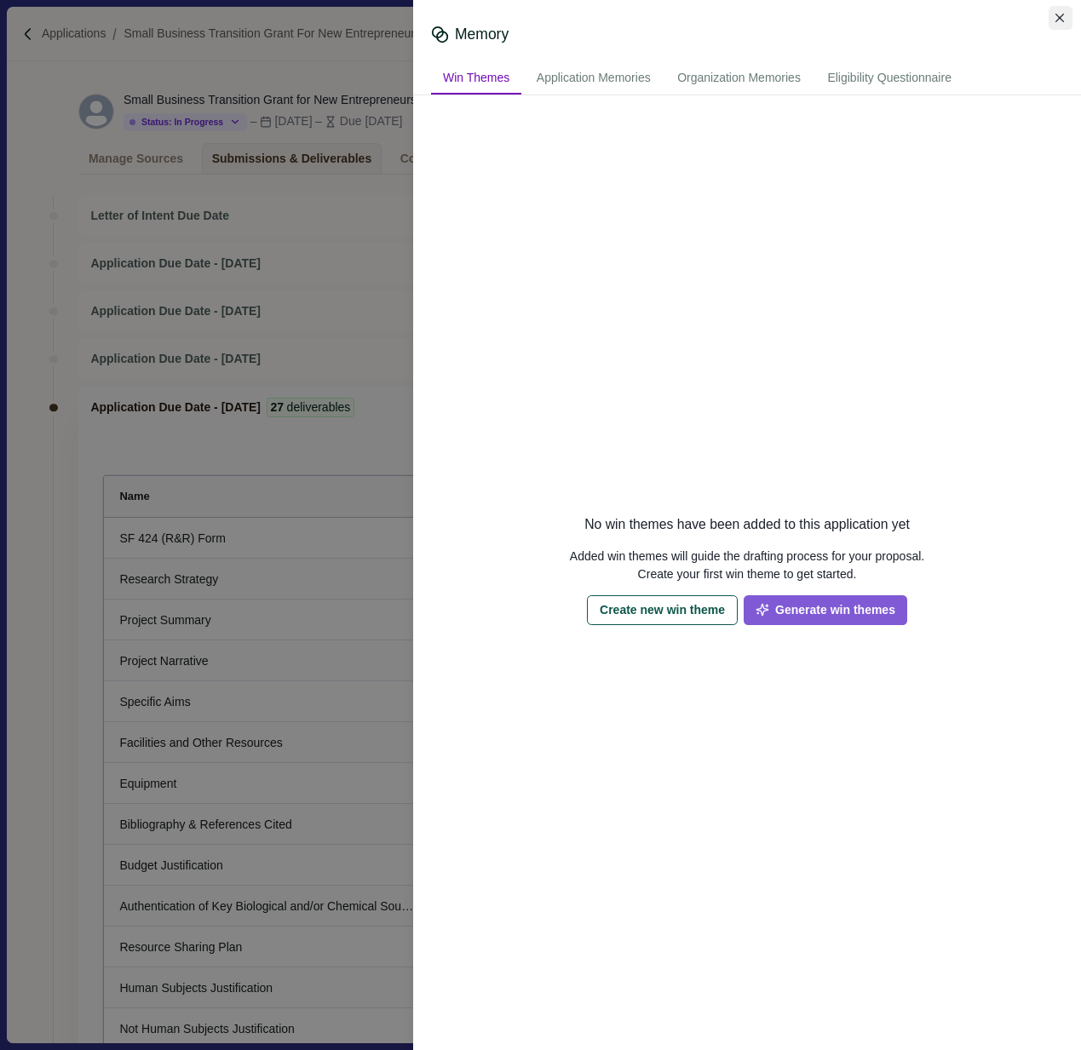
click at [1056, 20] on icon "Close" at bounding box center [1059, 18] width 9 height 9
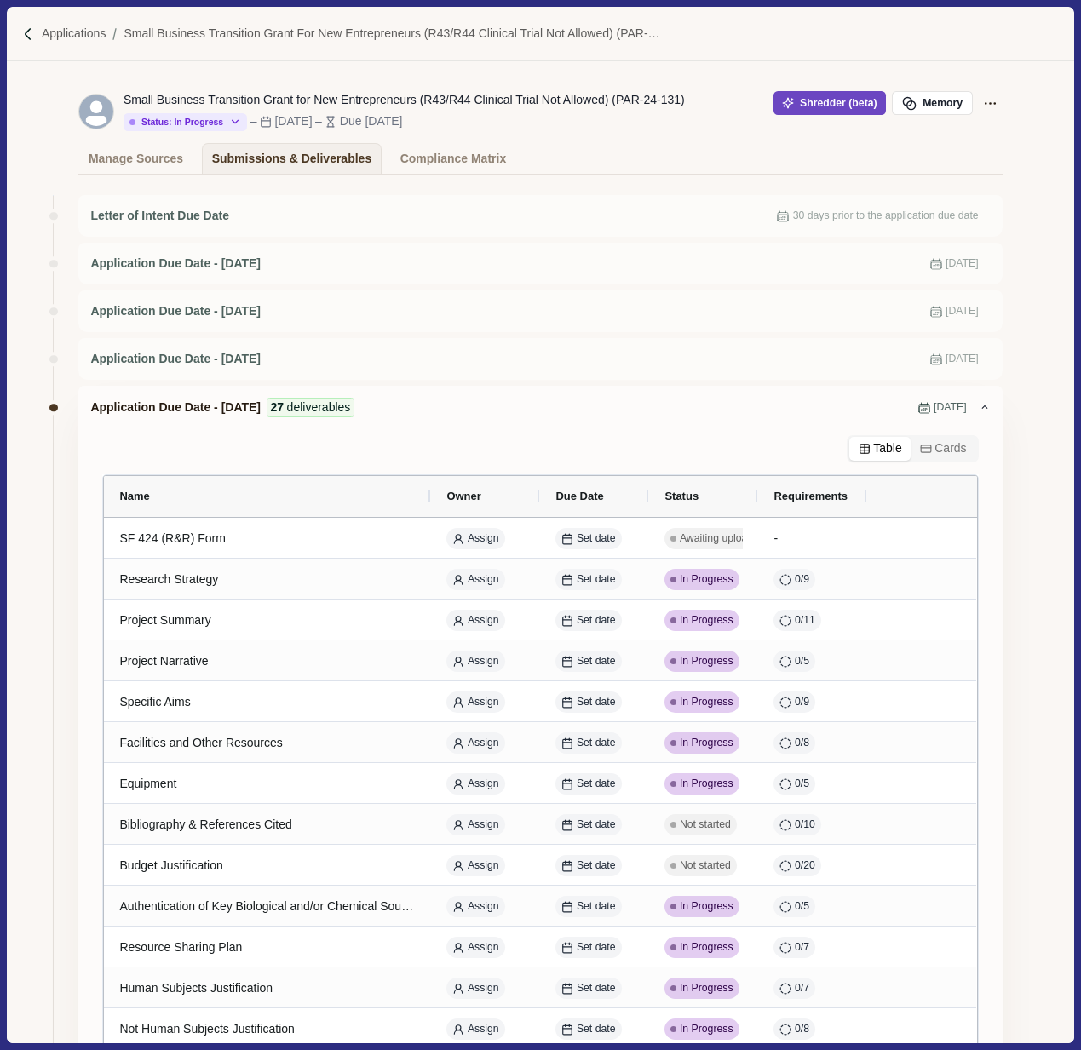
click at [806, 106] on button "Shredder (beta)" at bounding box center [829, 103] width 113 height 24
click at [72, 37] on p "Applications" at bounding box center [74, 34] width 65 height 18
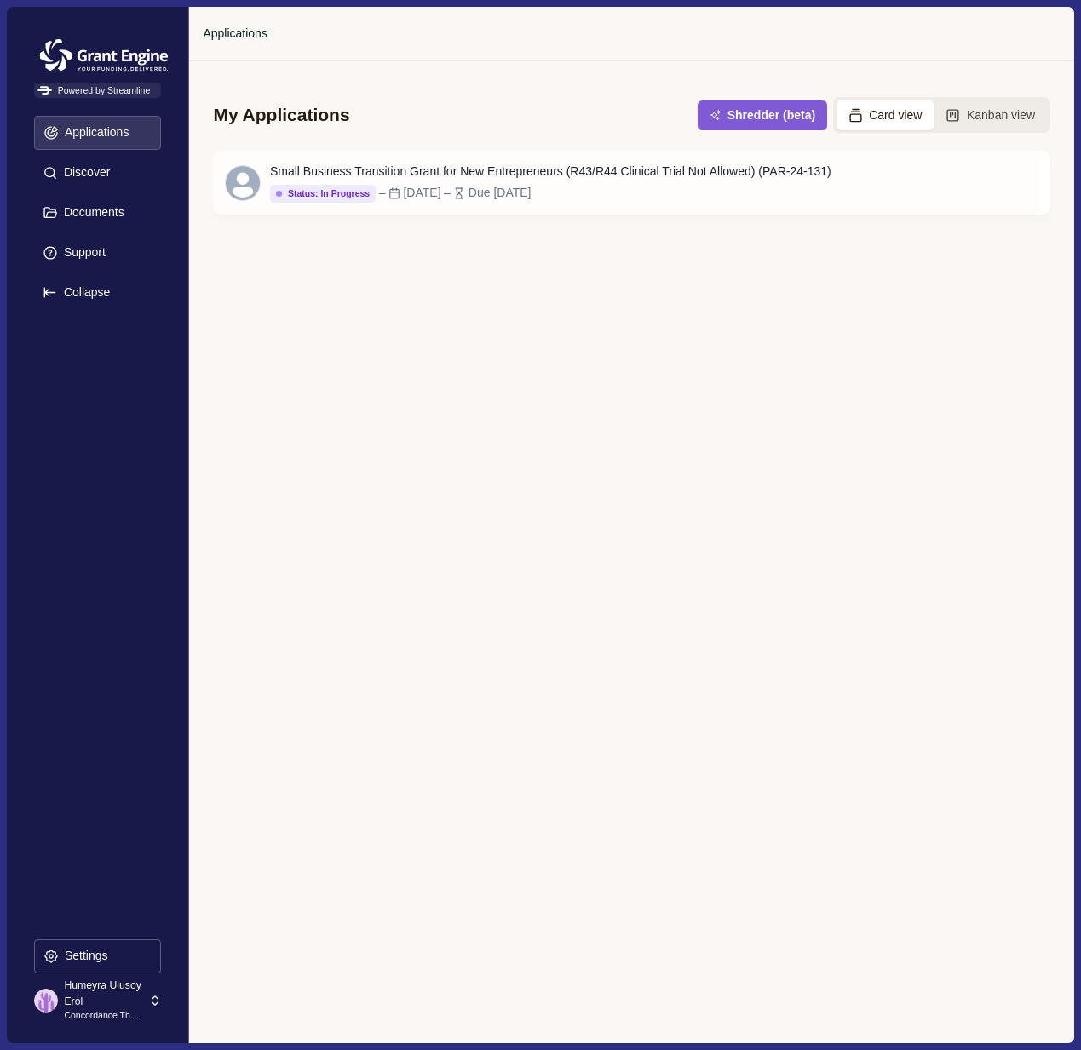
click at [72, 37] on img at bounding box center [104, 55] width 140 height 43
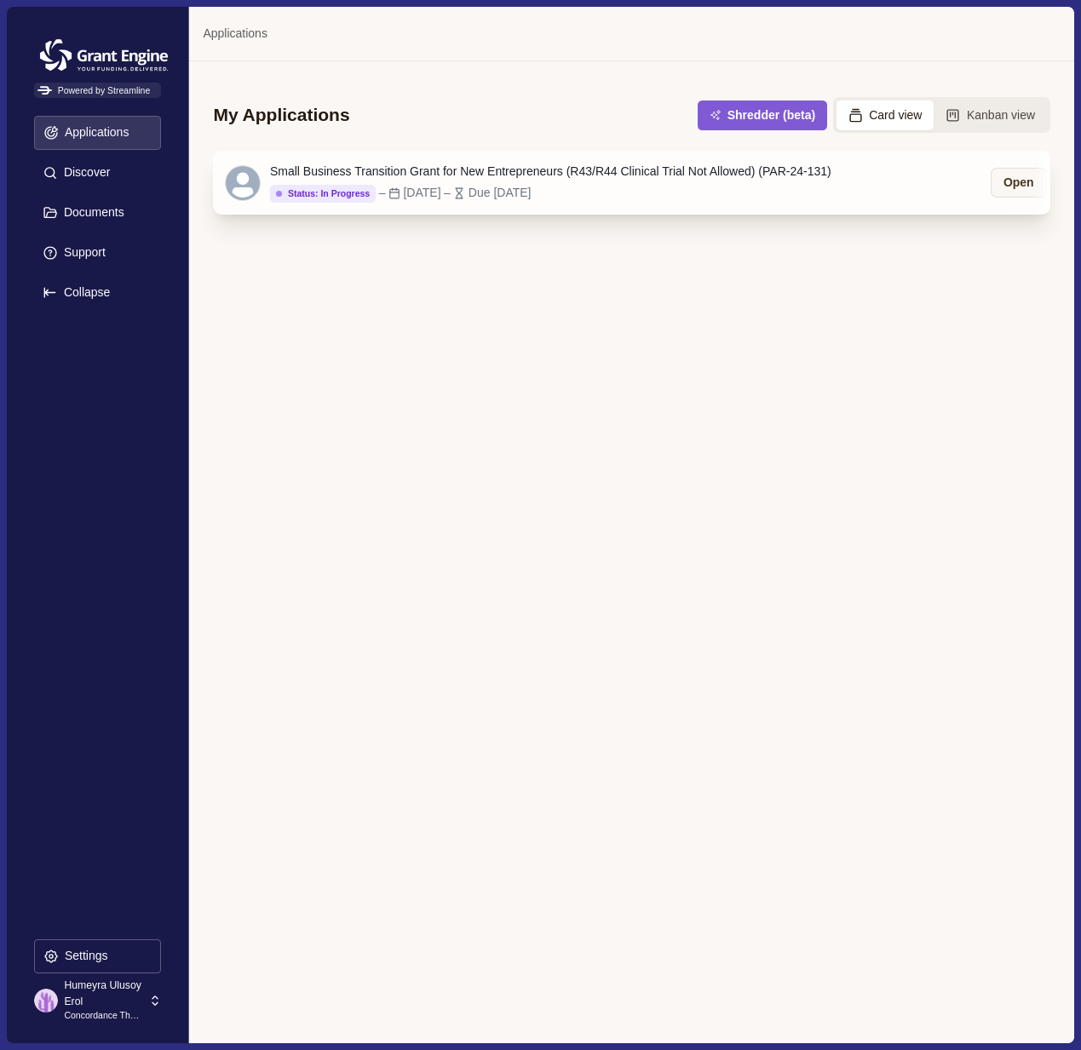
click at [498, 164] on div "Small Business Transition Grant for New Entrepreneurs (R43/R44 Clinical Trial N…" at bounding box center [550, 172] width 561 height 18
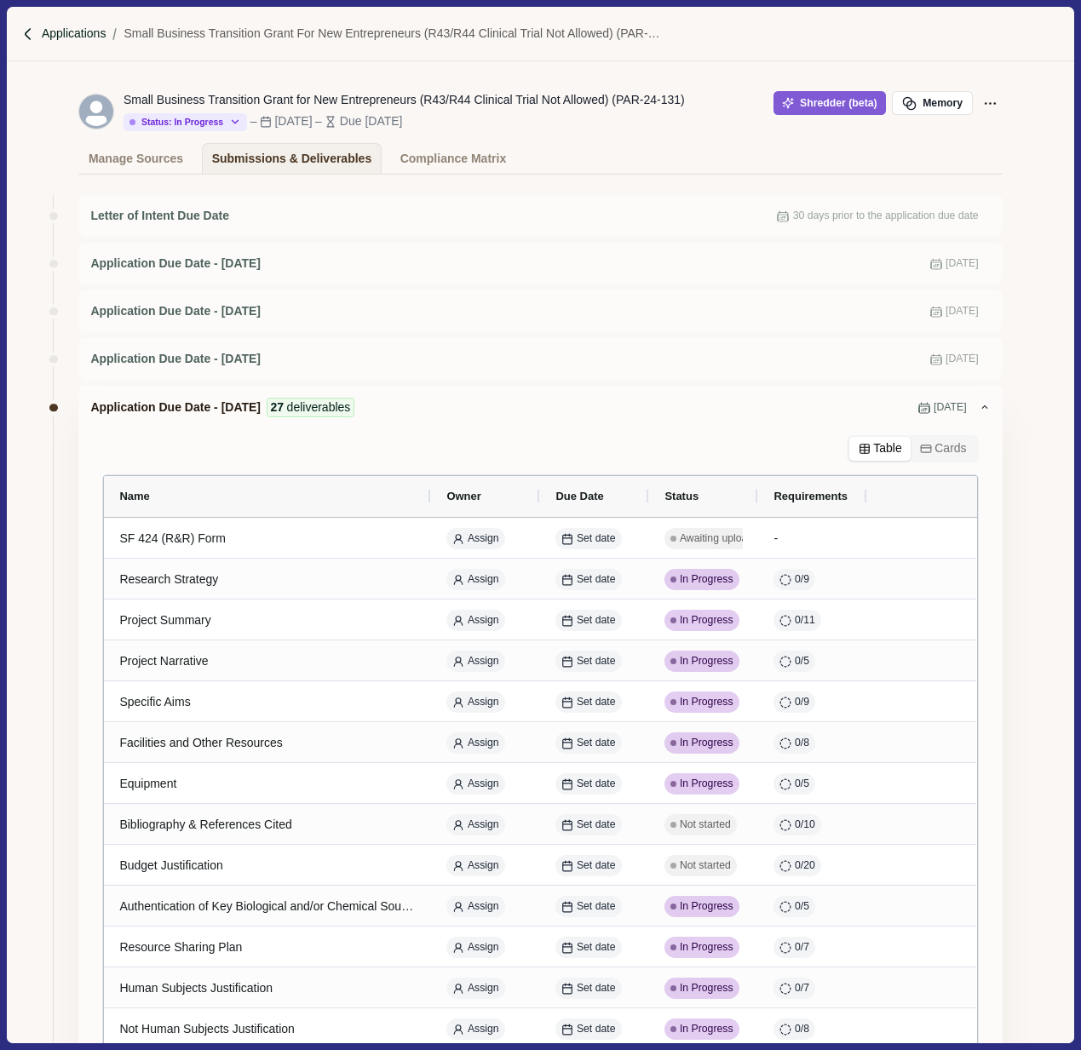
click at [68, 35] on p "Applications" at bounding box center [74, 34] width 65 height 18
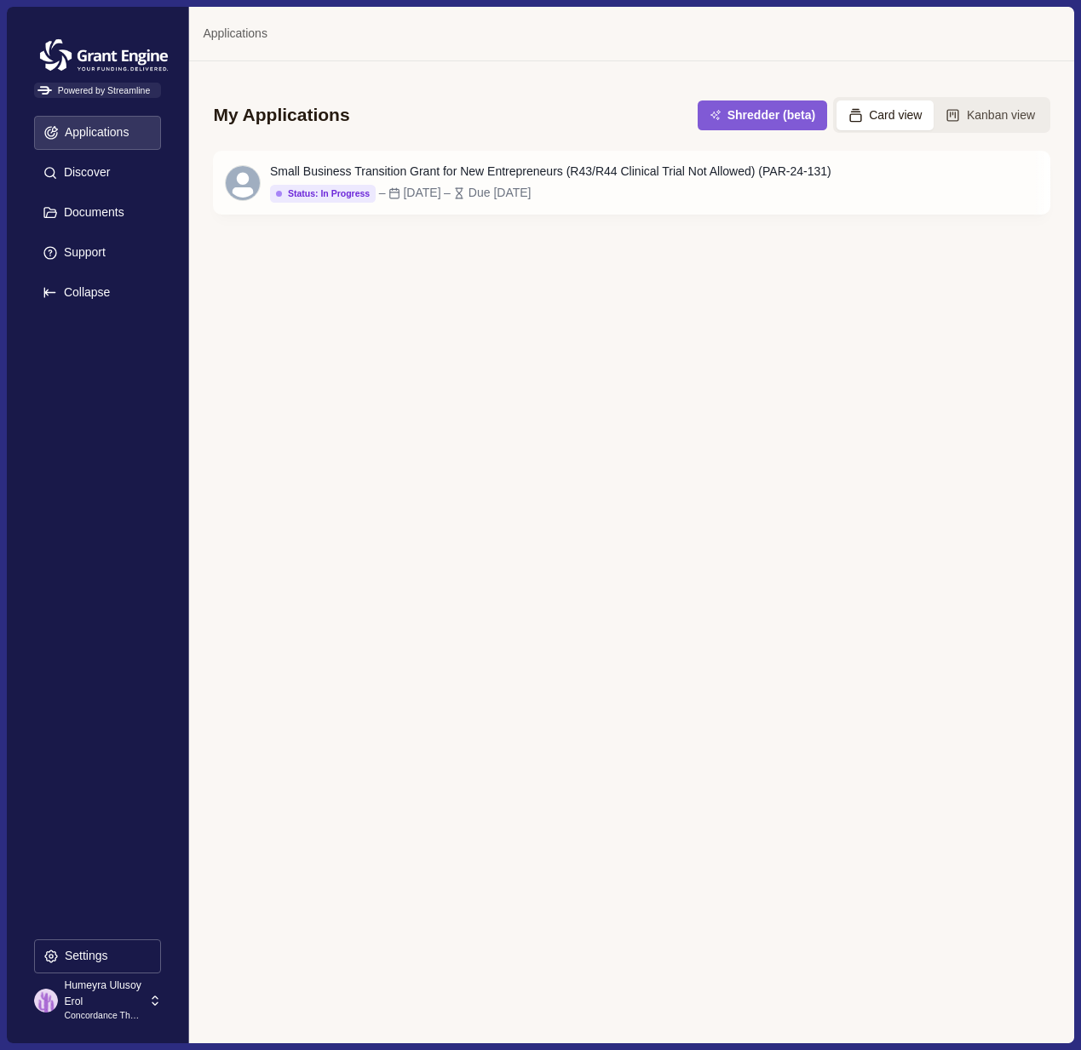
click at [330, 374] on div "My Applications Shredder (beta) Card view Kanban view Small Business Transition…" at bounding box center [631, 551] width 884 height 981
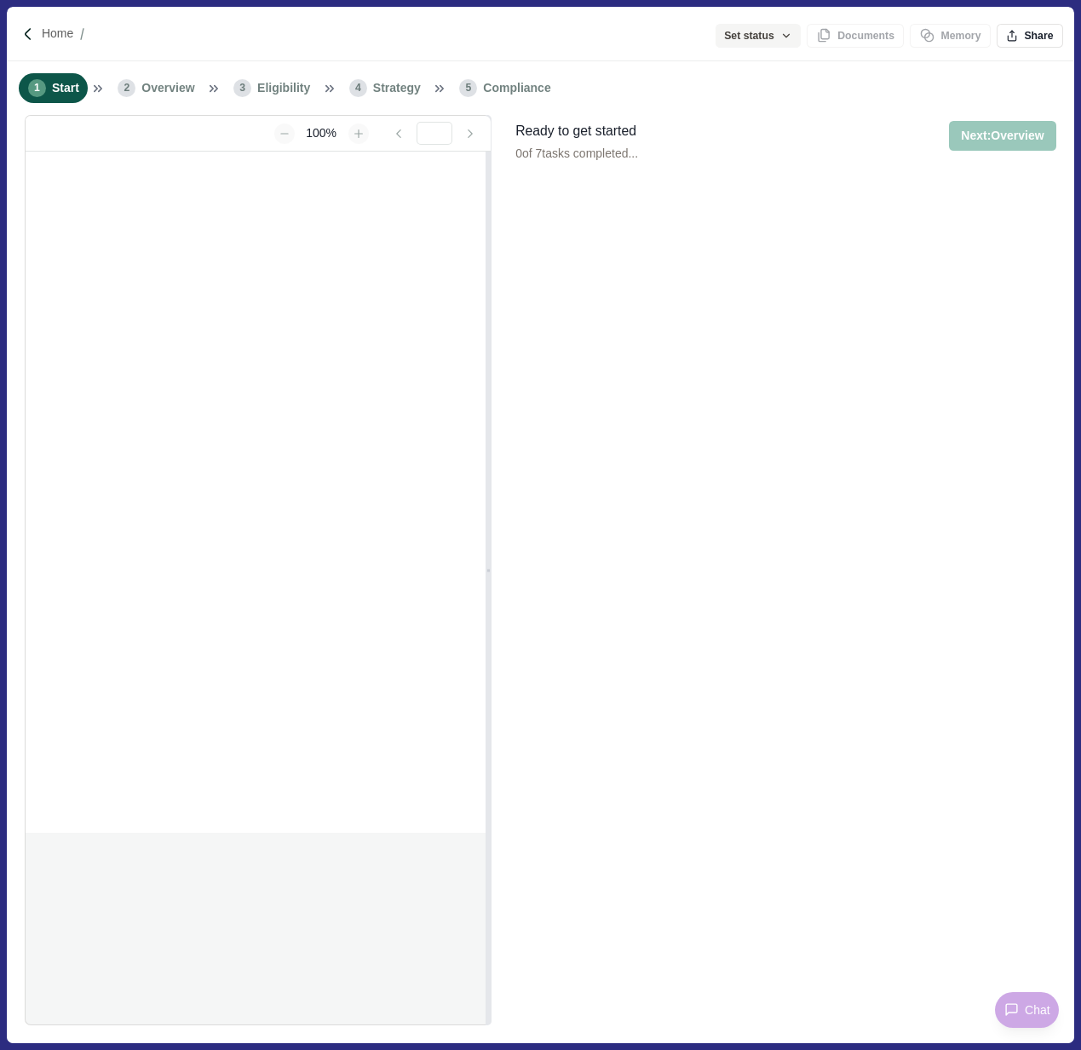
type input "**********"
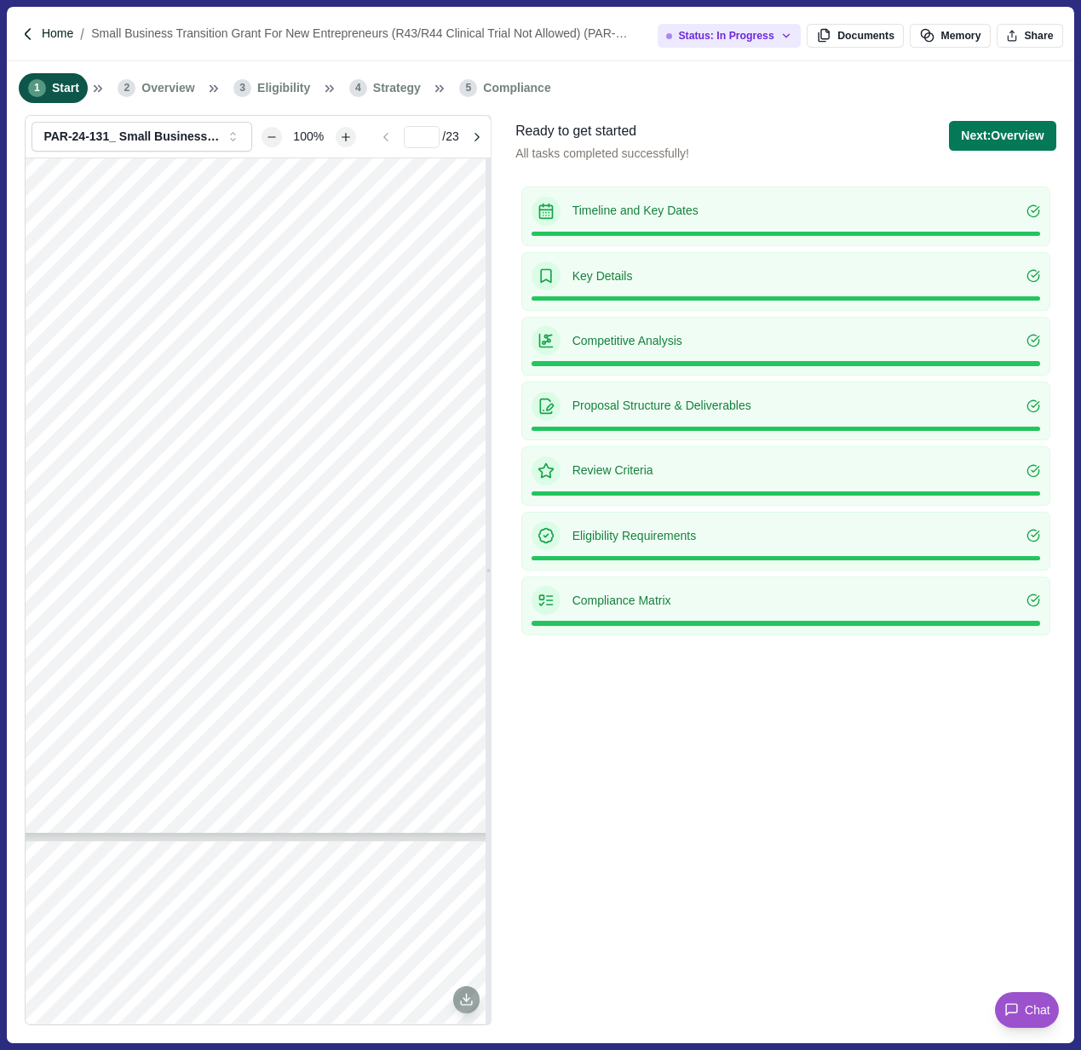
click at [54, 38] on p "Home" at bounding box center [58, 34] width 32 height 18
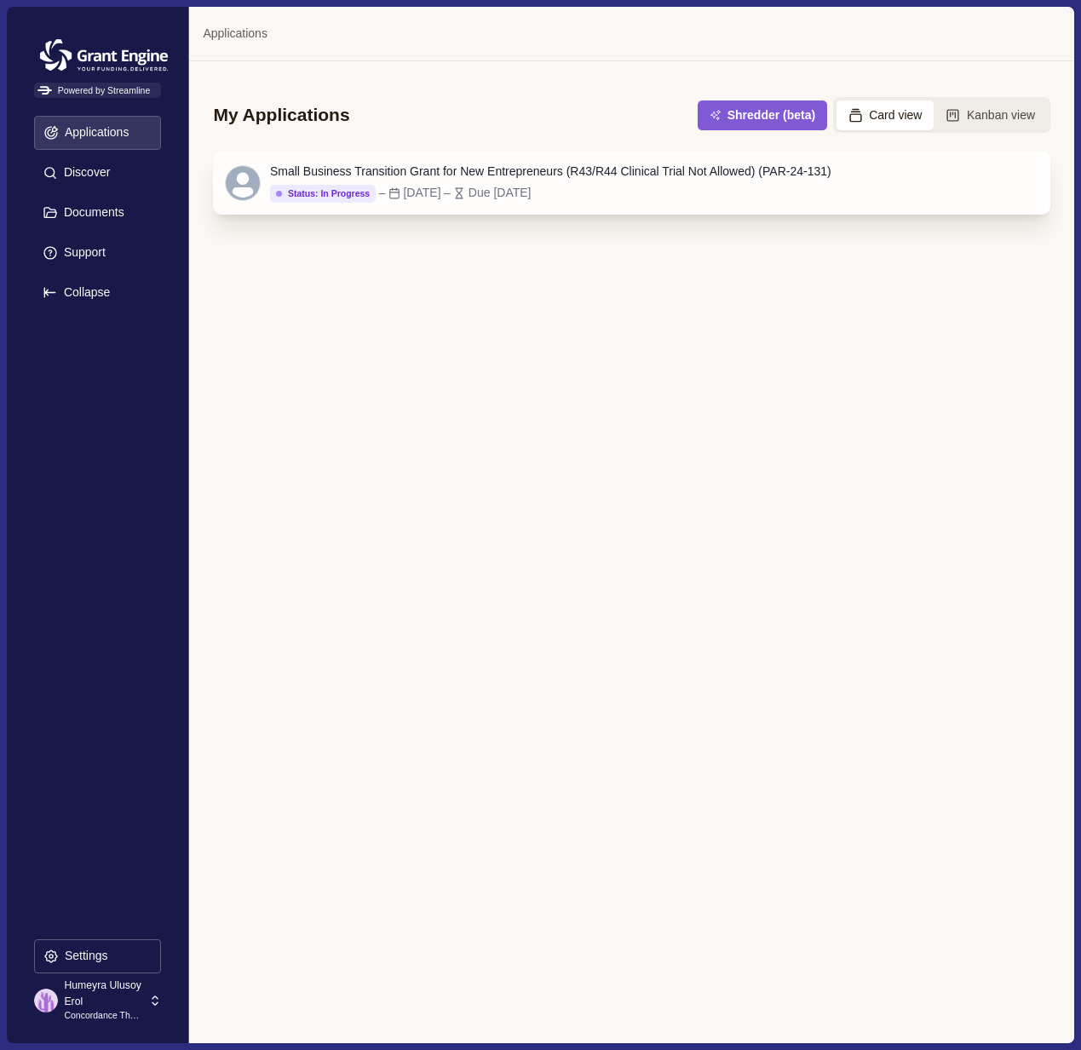
click at [579, 183] on div "Small Business Transition Grant for New Entrepreneurs (R43/R44 Clinical Trial N…" at bounding box center [550, 182] width 561 height 39
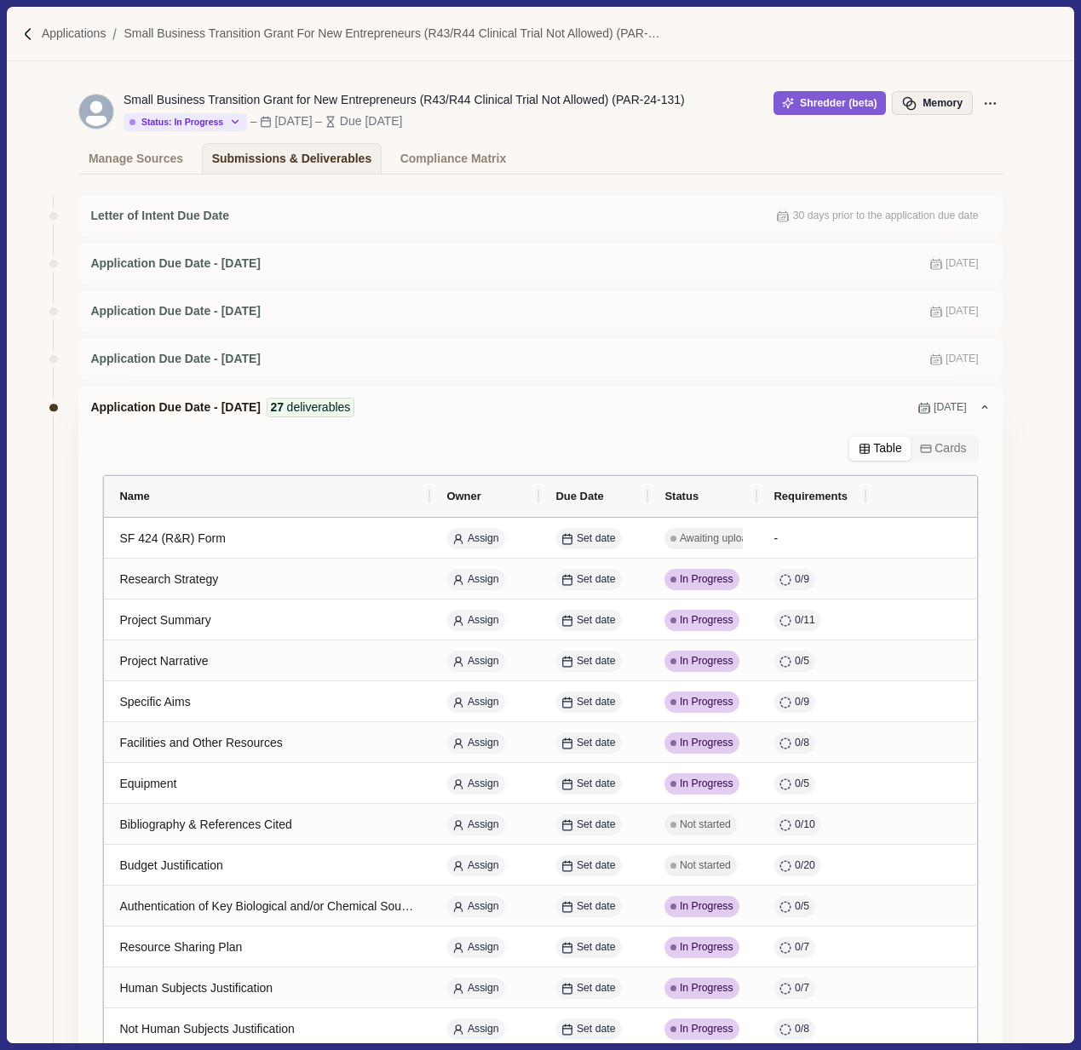
click at [935, 105] on button "Memory" at bounding box center [932, 103] width 80 height 24
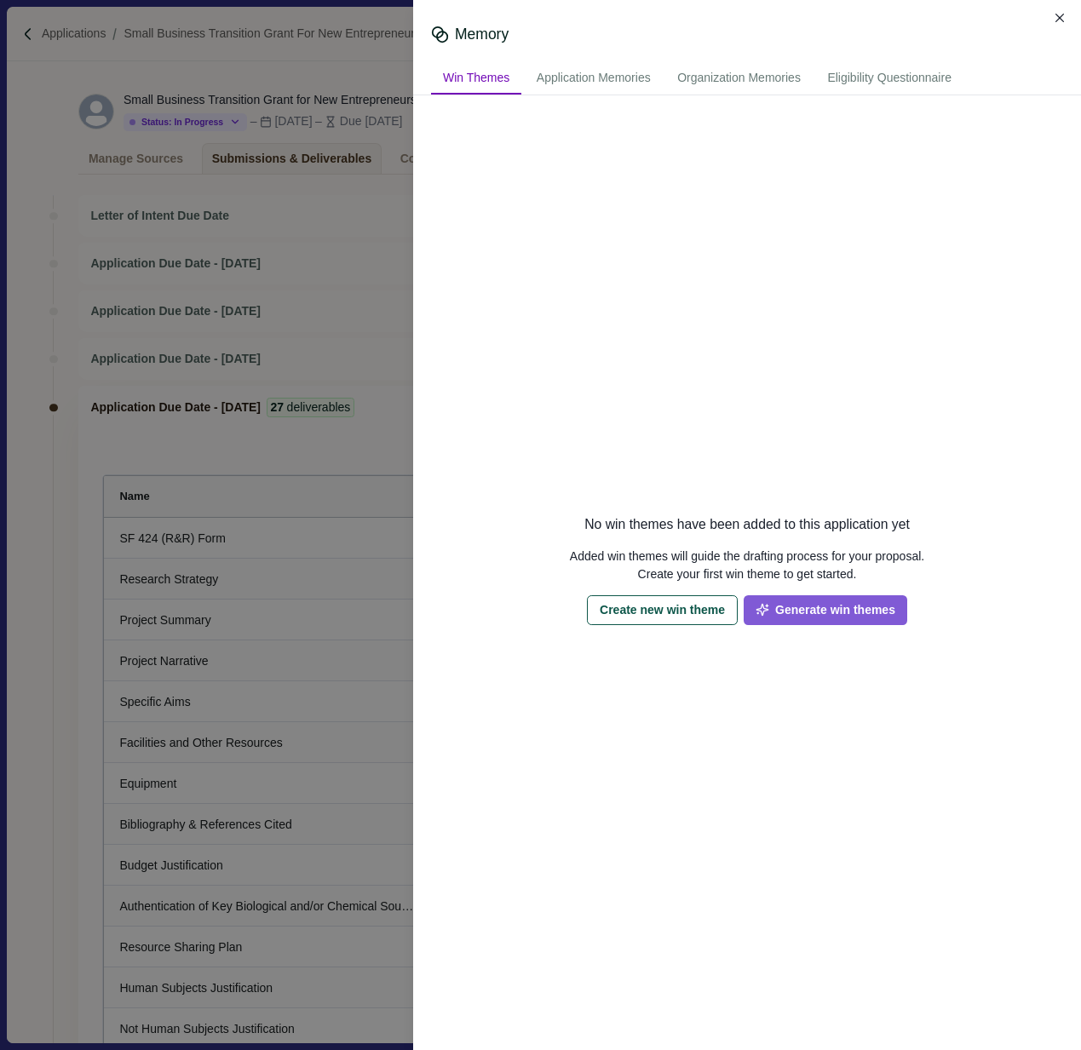
click at [378, 425] on div "Memory Win Themes Application Memories Organization Memories Eligibility Questi…" at bounding box center [540, 525] width 1081 height 1050
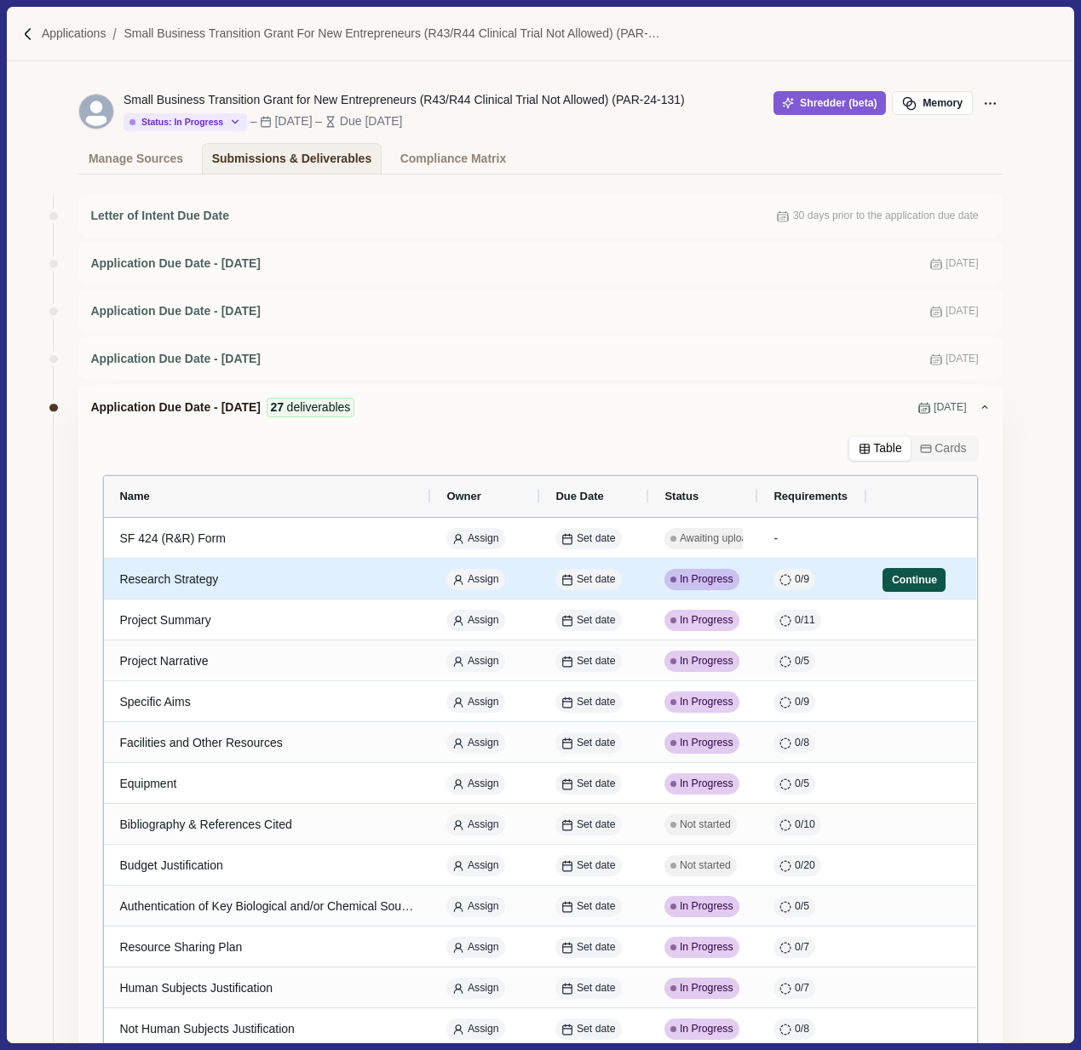
click at [893, 587] on button "Continue" at bounding box center [913, 580] width 63 height 24
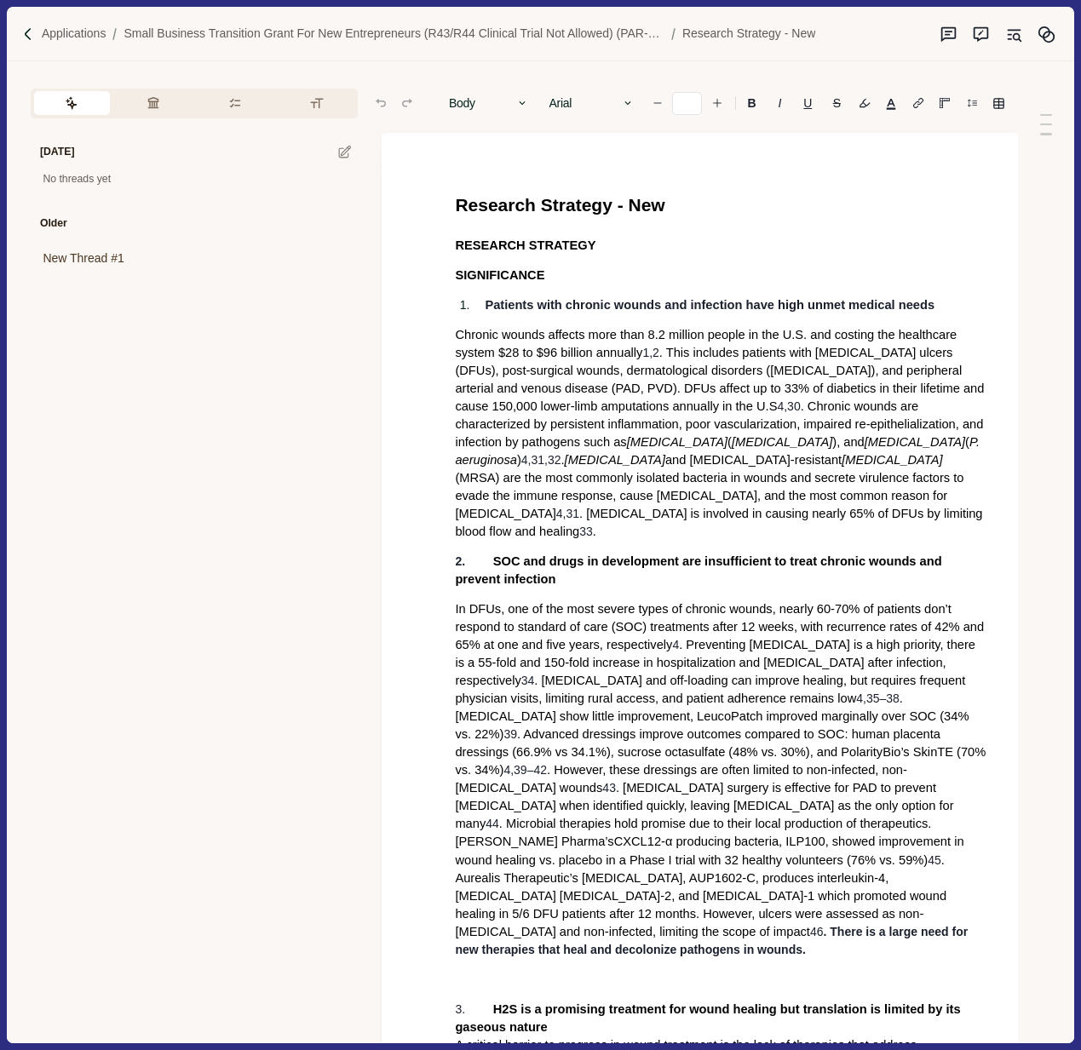
type input "**"
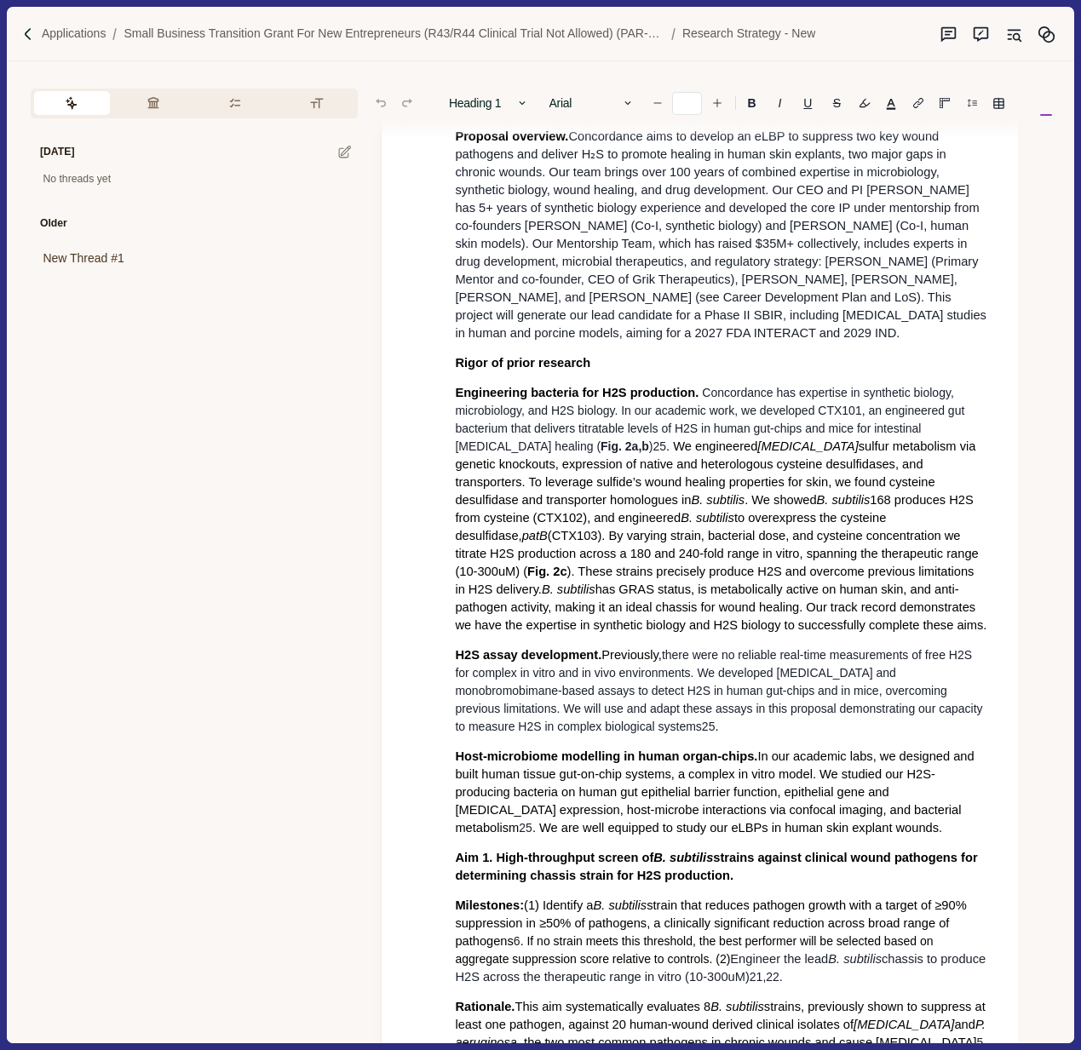
scroll to position [2457, 0]
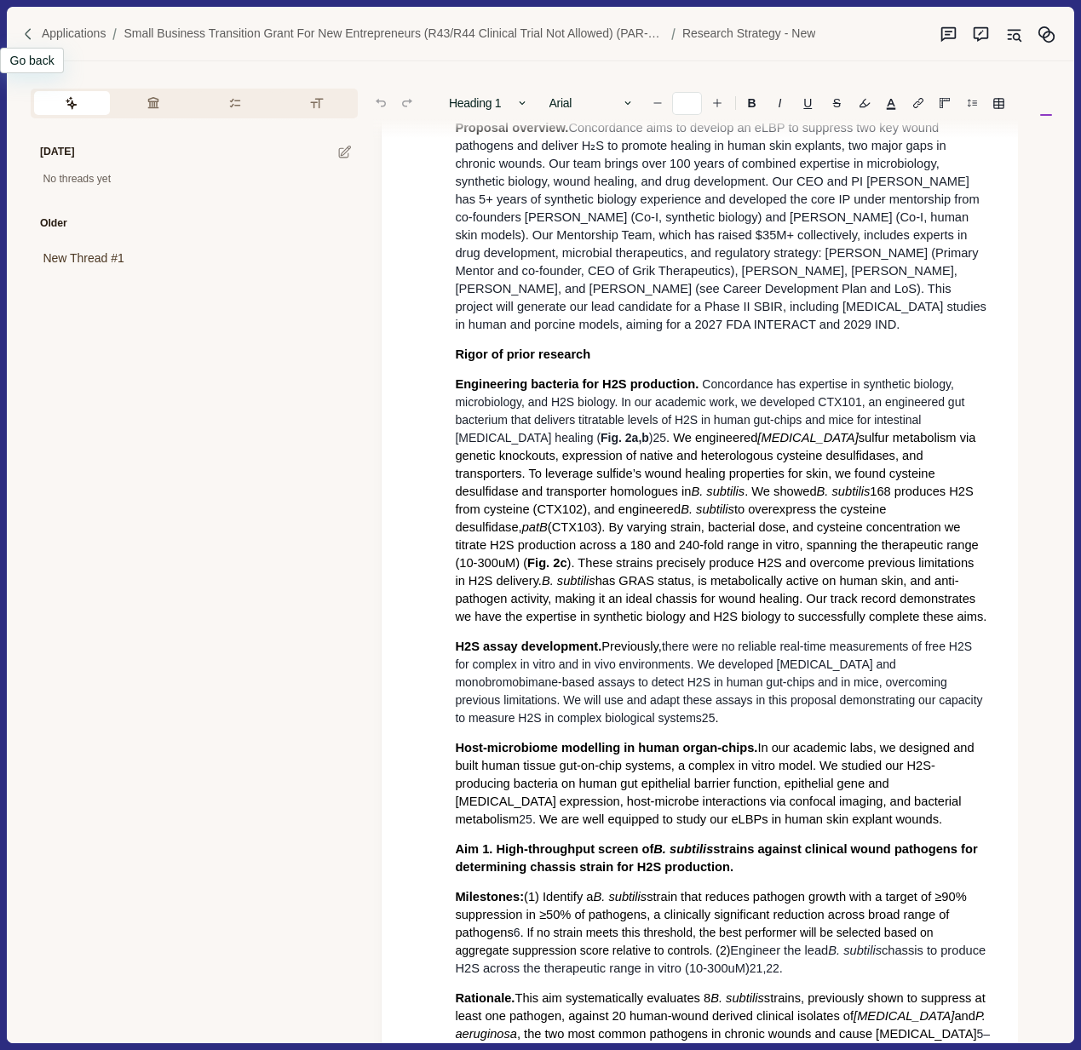
click at [40, 32] on div at bounding box center [31, 34] width 20 height 14
